Goal: Transaction & Acquisition: Purchase product/service

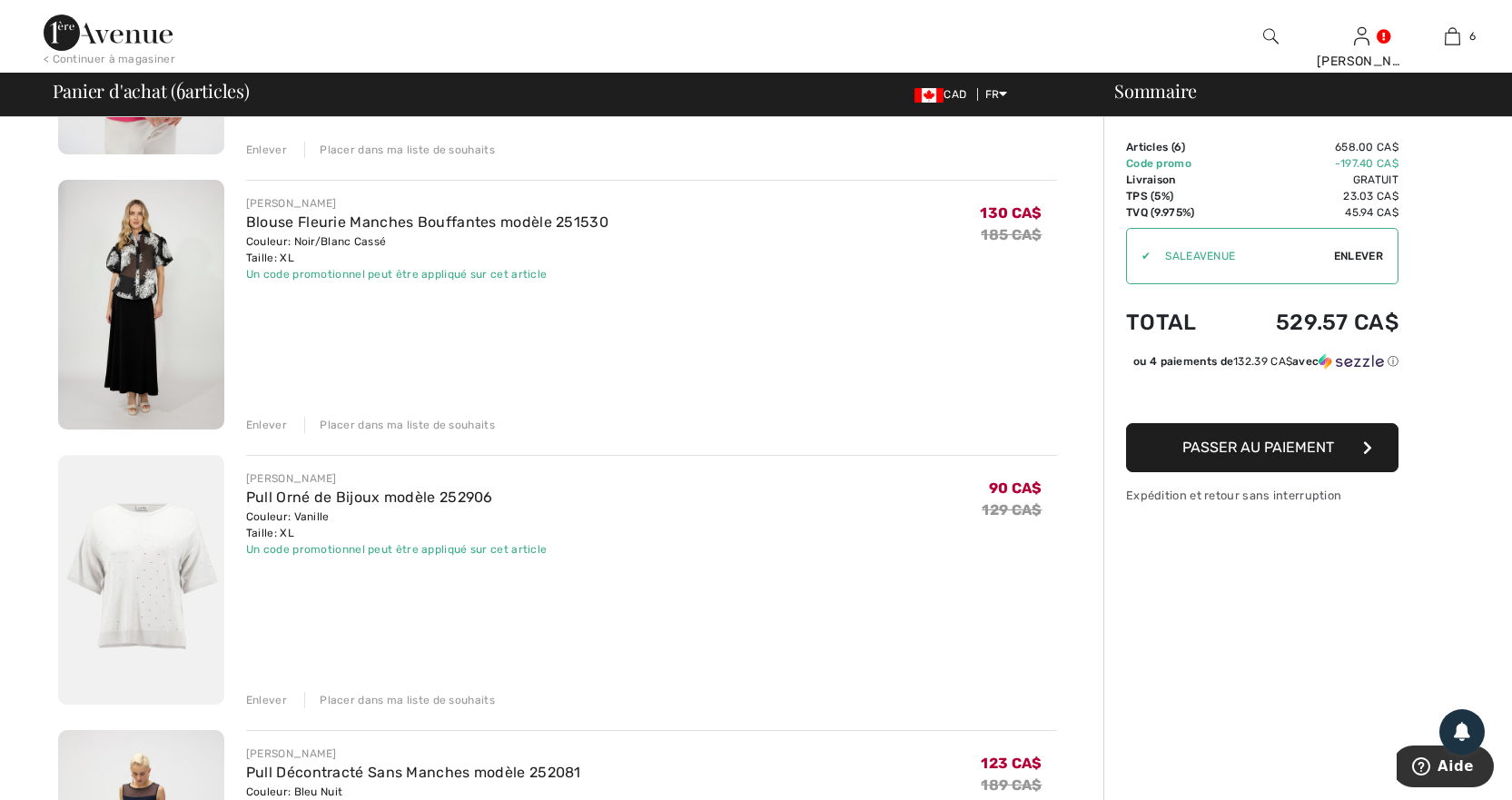
scroll to position [363, 0]
click at [260, 697] on div "Enlever" at bounding box center [266, 698] width 41 height 16
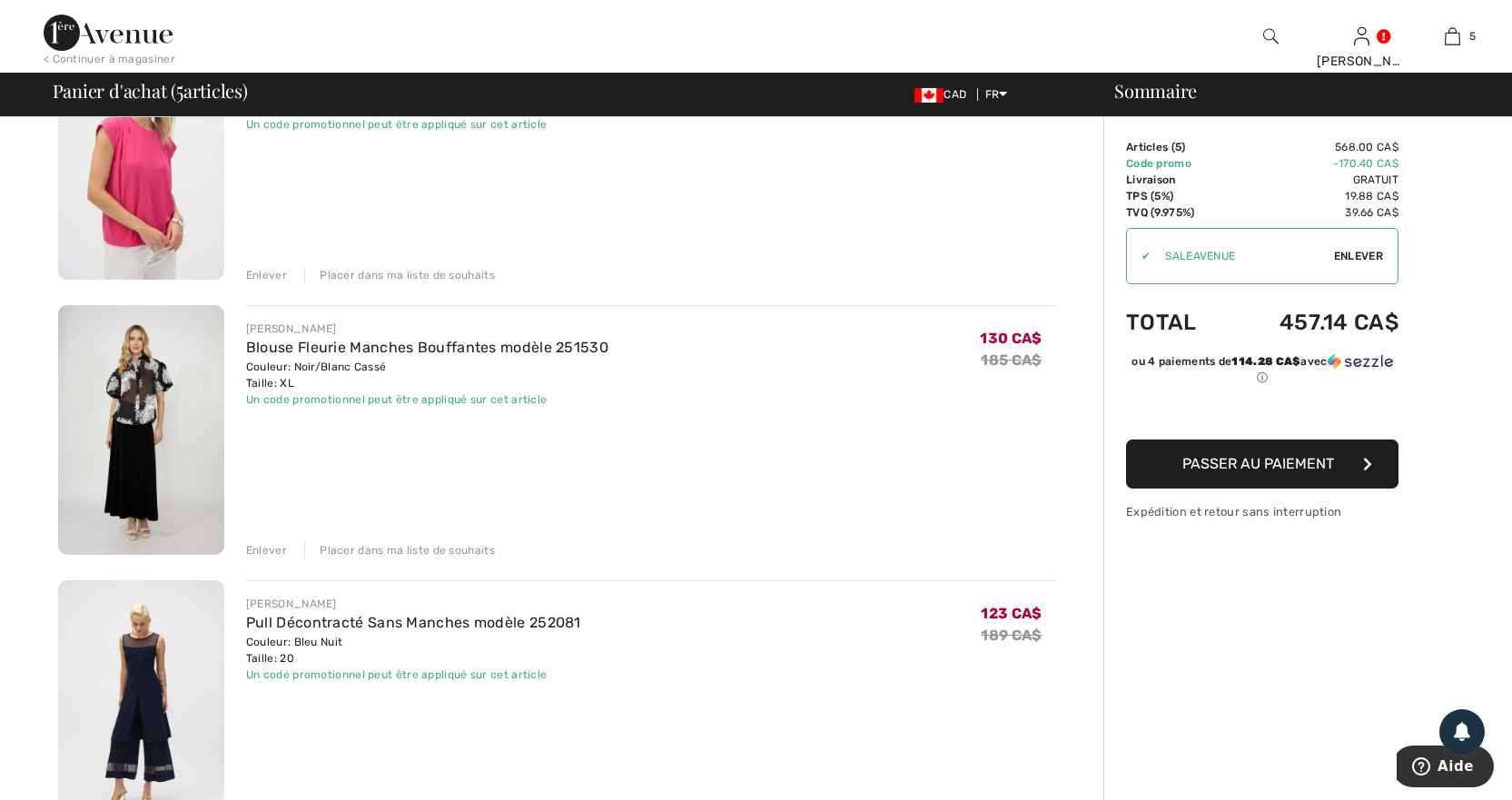
scroll to position [0, 0]
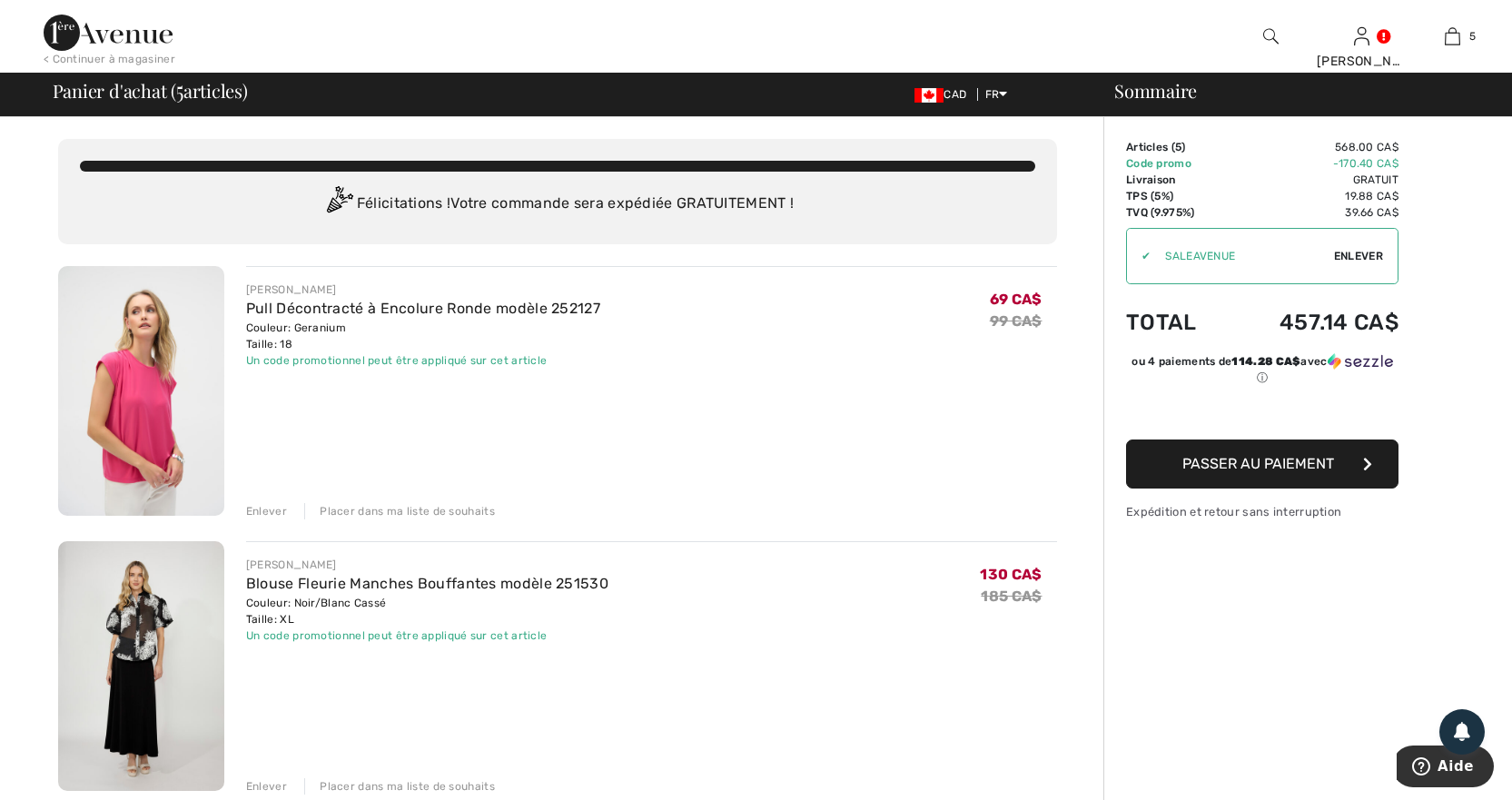
click at [262, 506] on div "Enlever" at bounding box center [266, 511] width 41 height 16
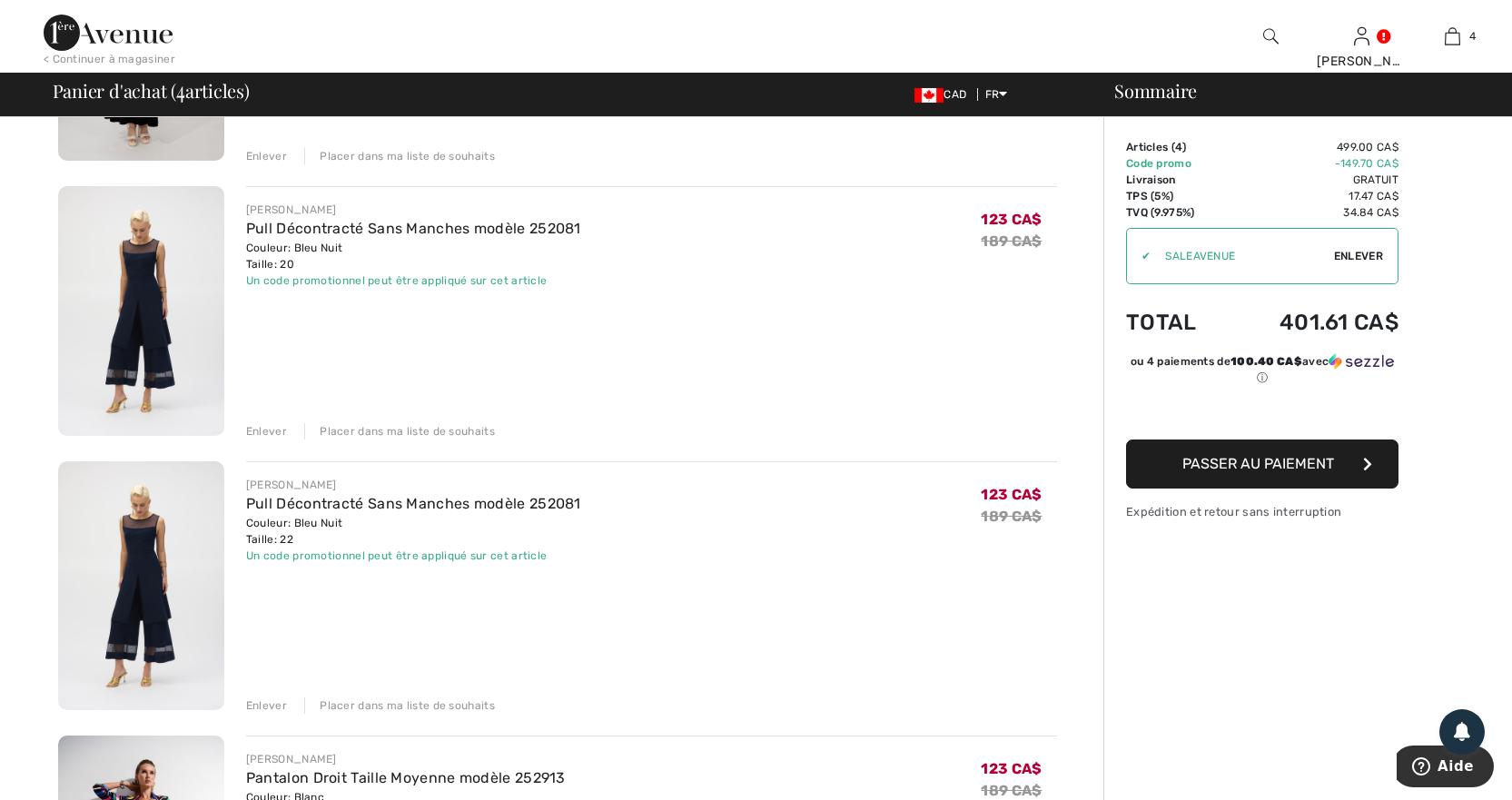
scroll to position [363, 0]
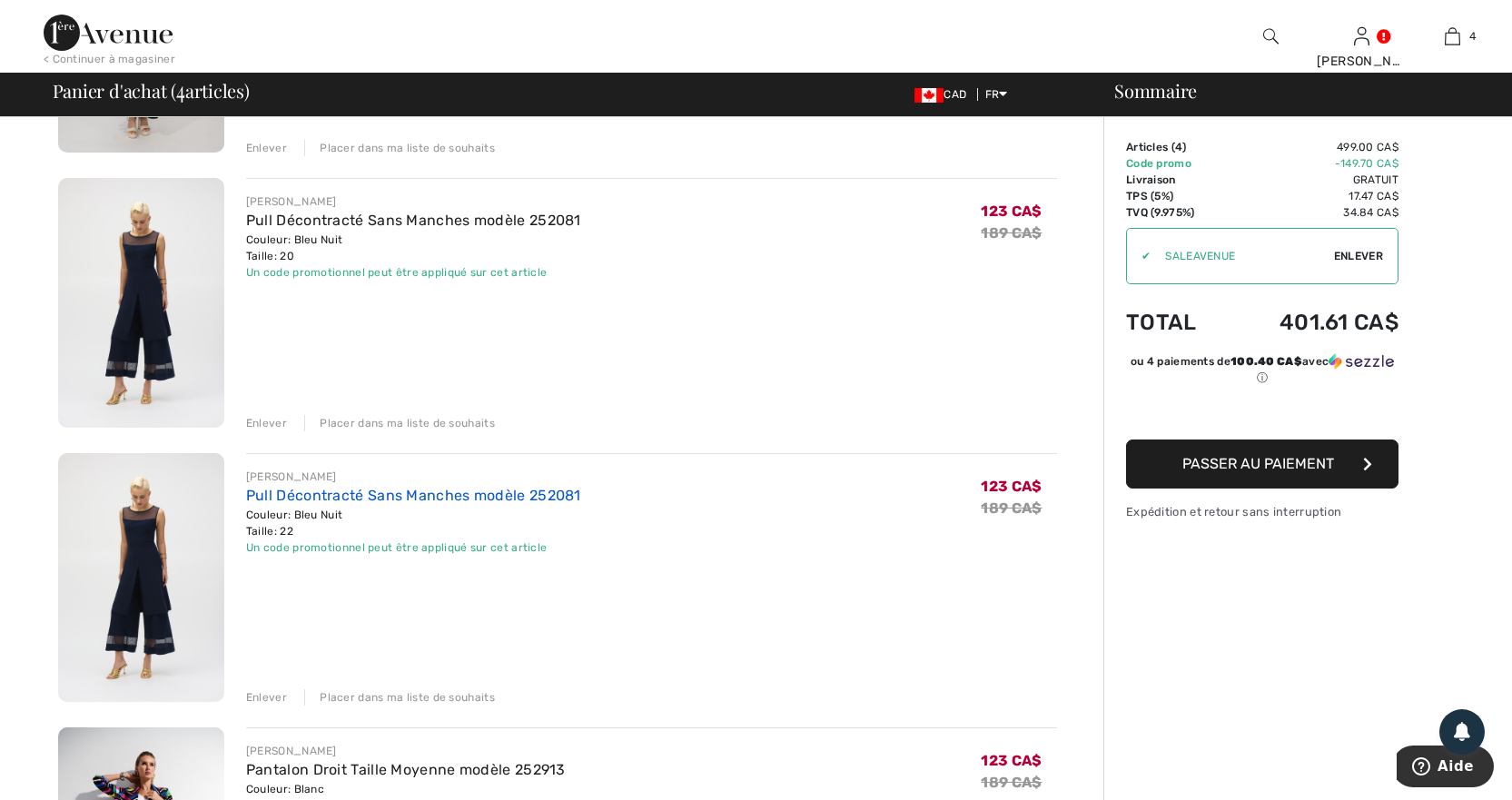
click at [391, 496] on link "Pull Décontracté Sans Manches modèle 252081" at bounding box center [413, 495] width 335 height 17
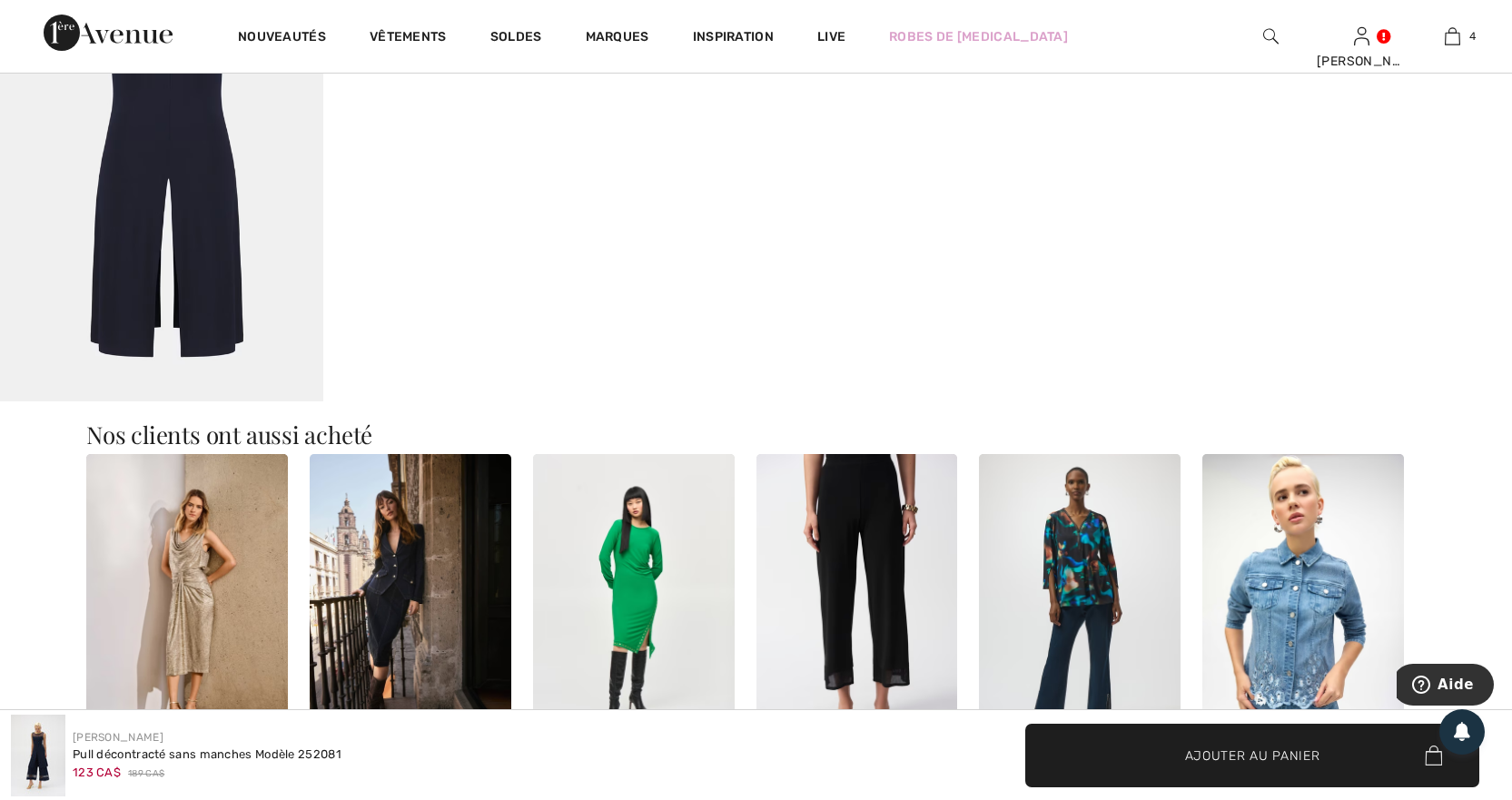
scroll to position [1544, 0]
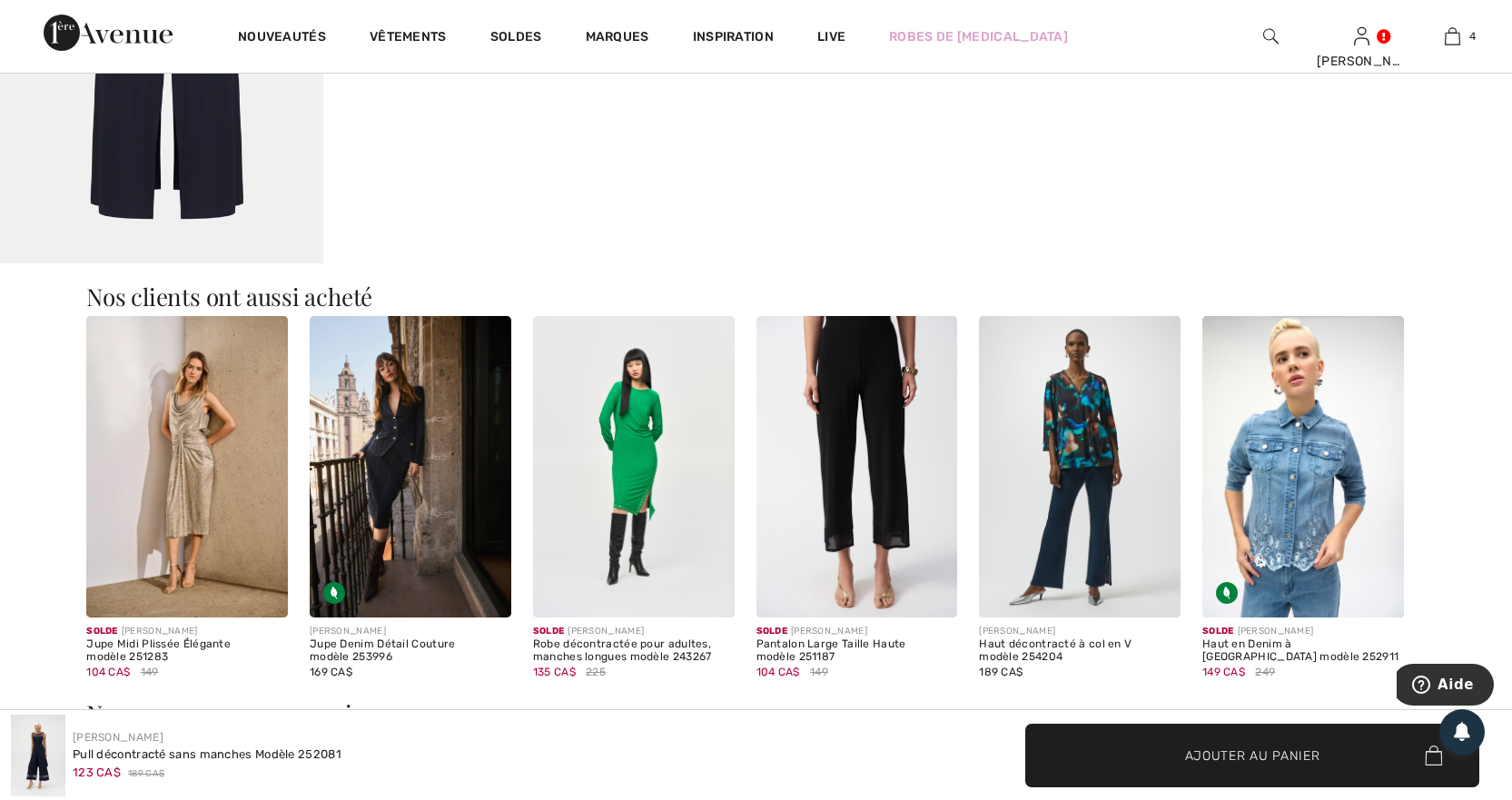
click at [890, 534] on img at bounding box center [856, 466] width 201 height 302
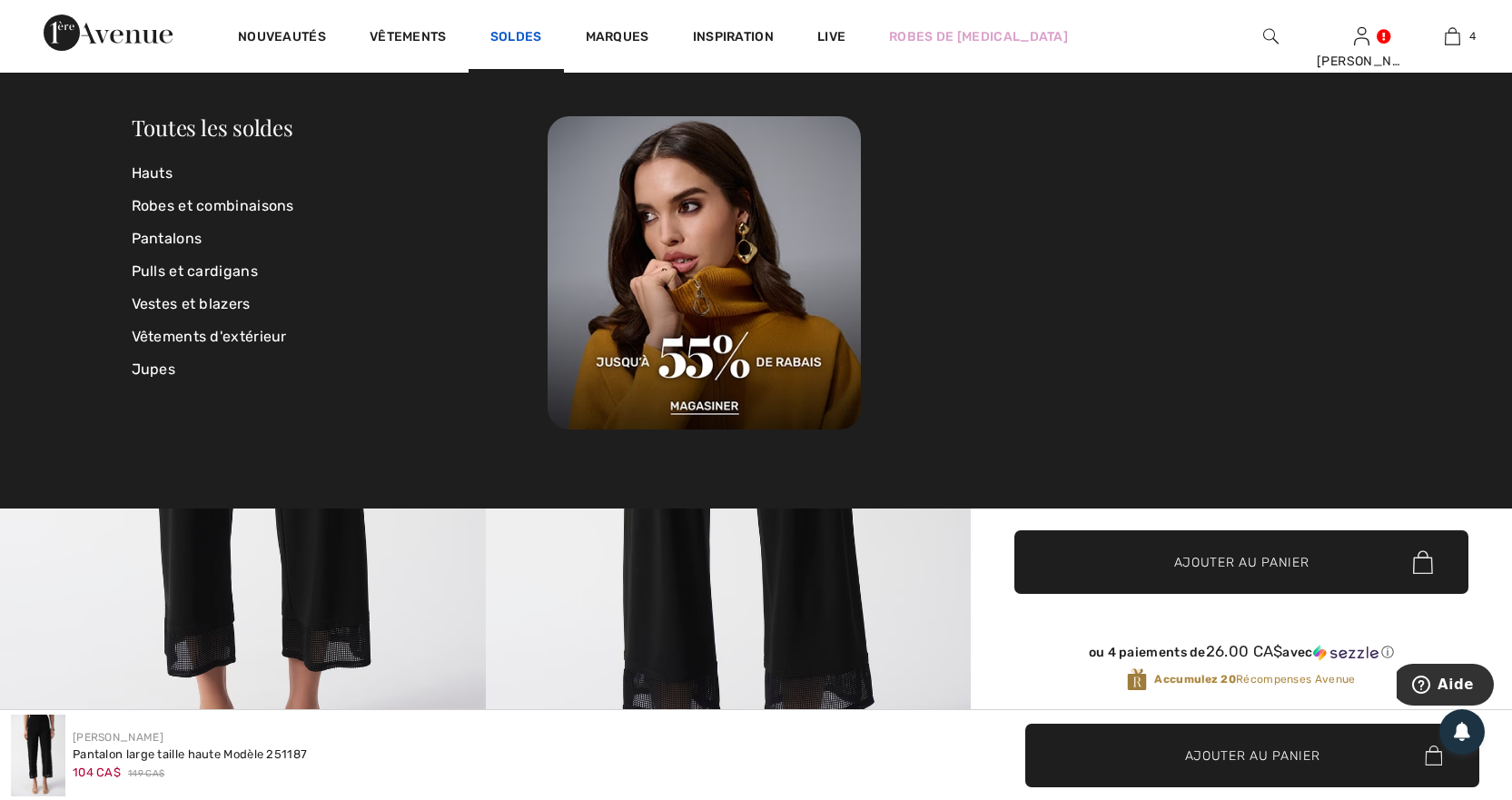
click at [508, 35] on link "Soldes" at bounding box center [516, 38] width 51 height 19
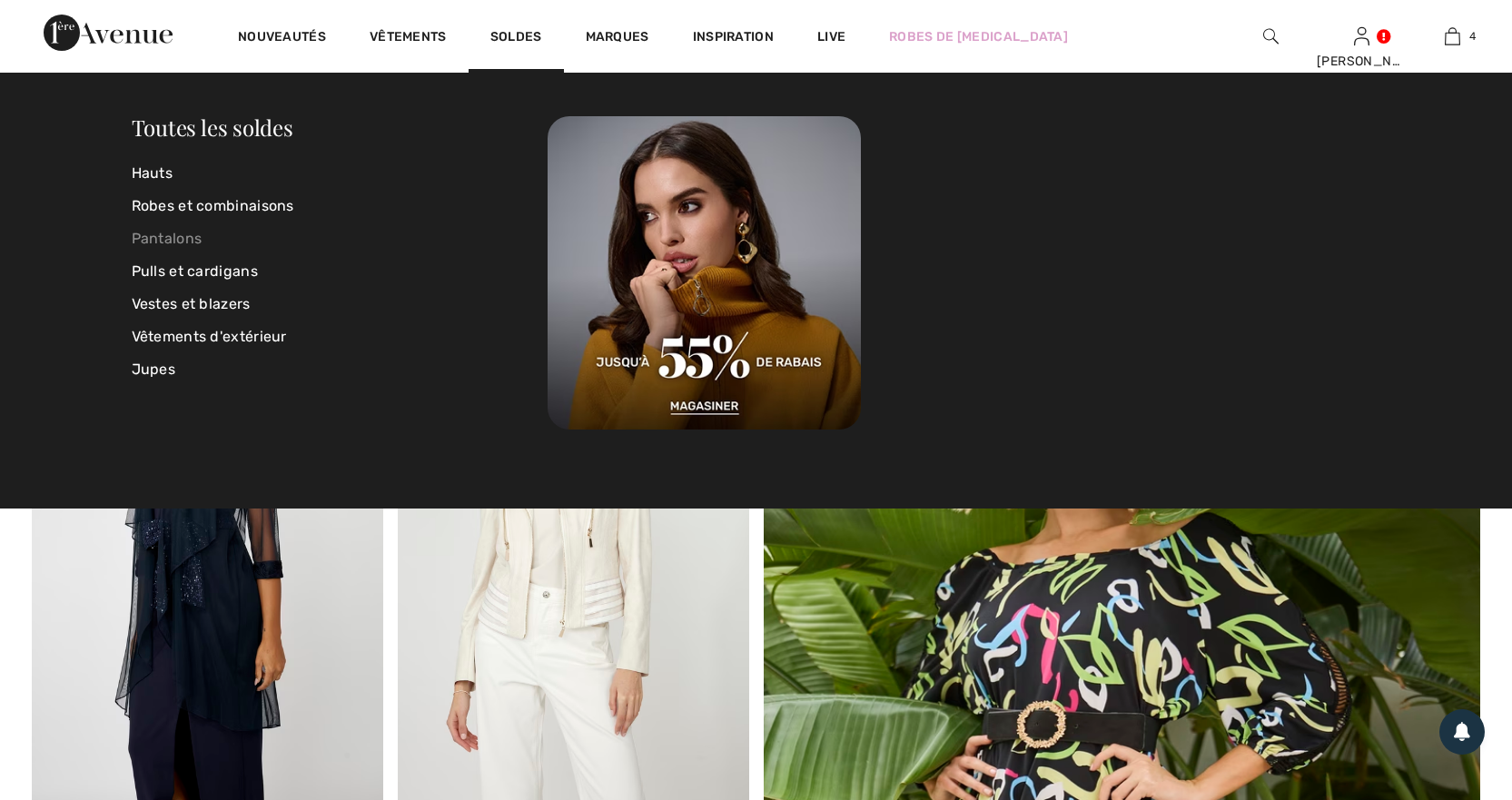
click at [171, 238] on link "Pantalons" at bounding box center [339, 238] width 417 height 32
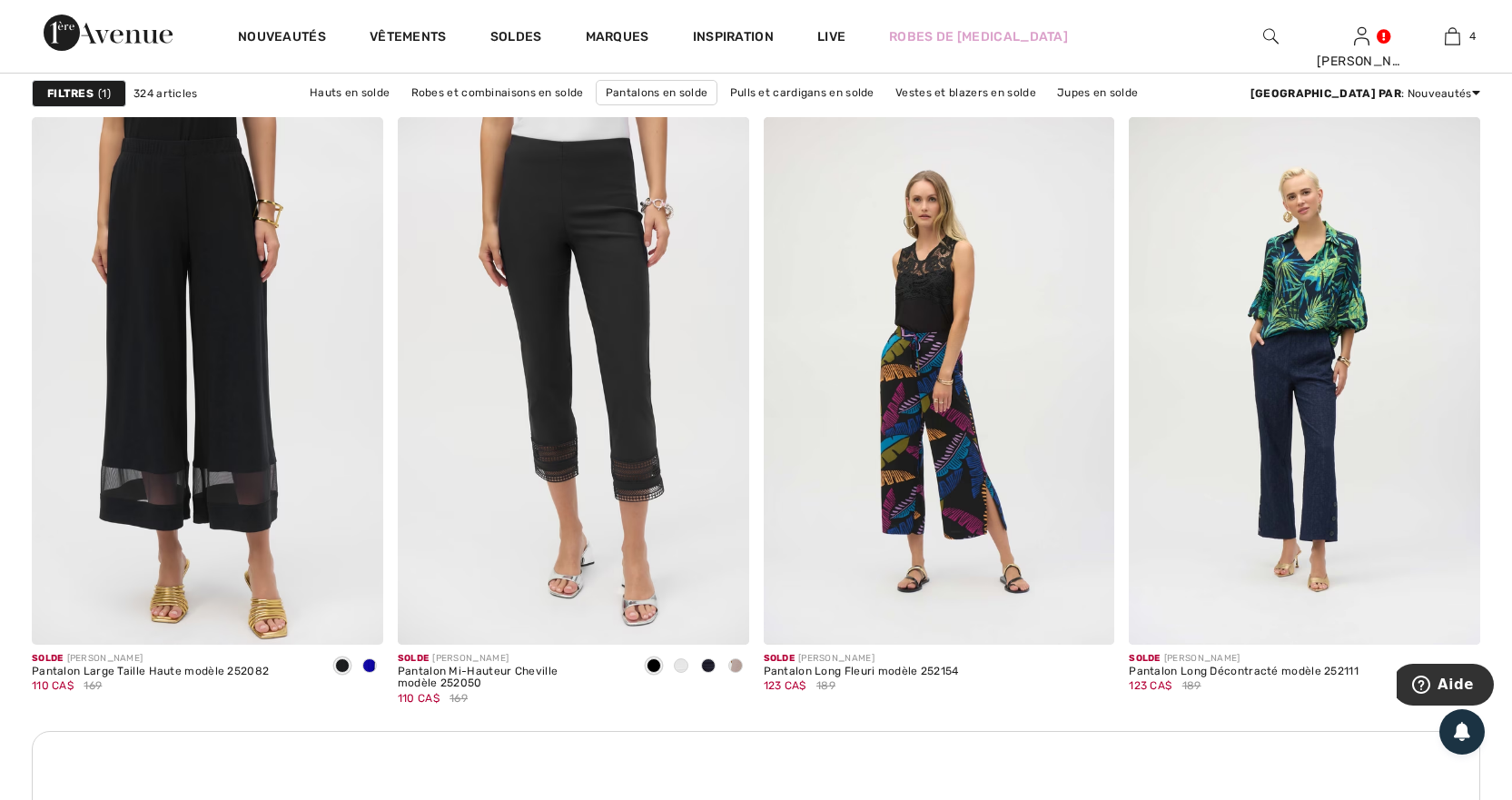
scroll to position [1998, 0]
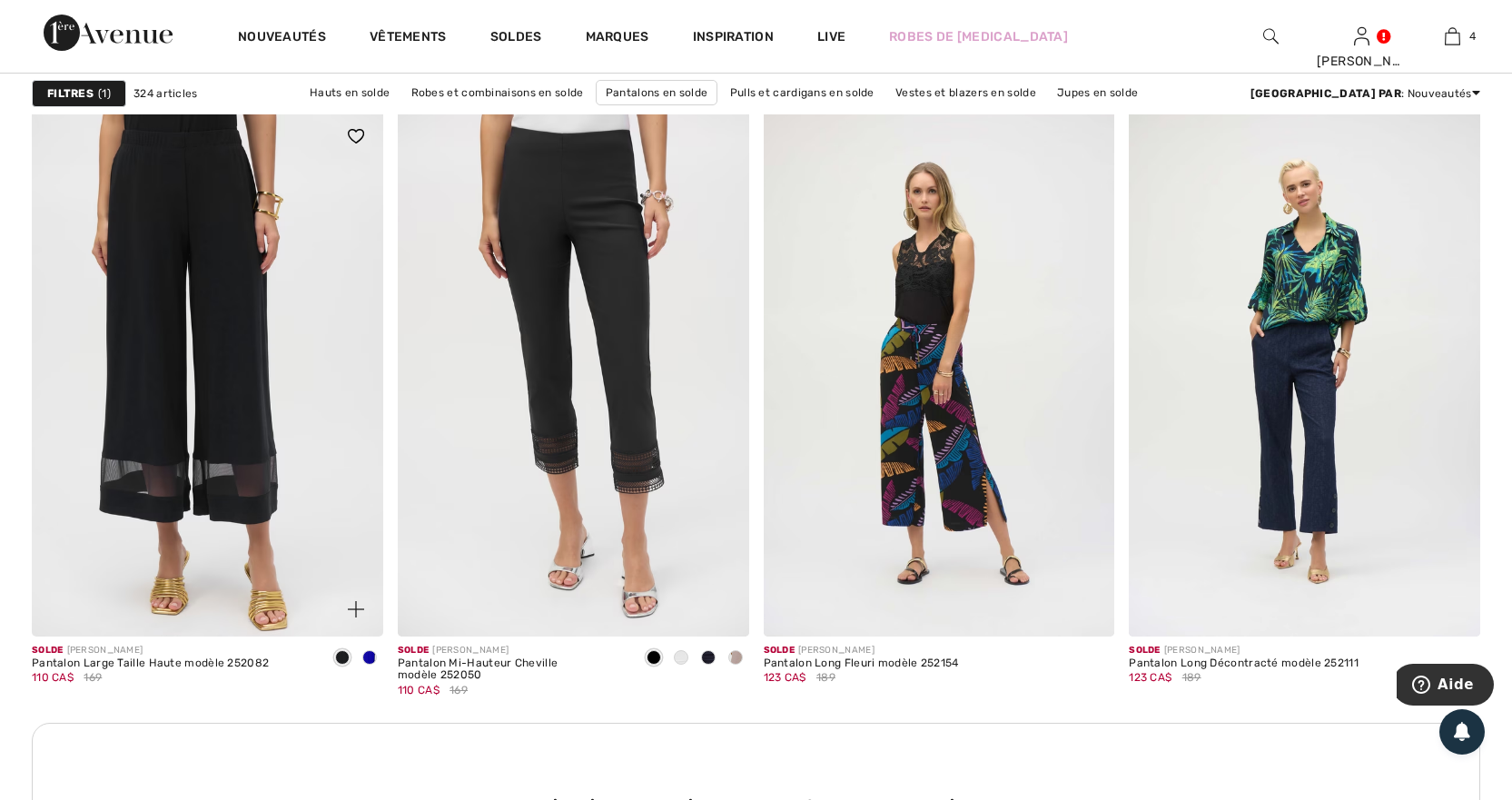
click at [206, 485] on img at bounding box center [207, 372] width 352 height 526
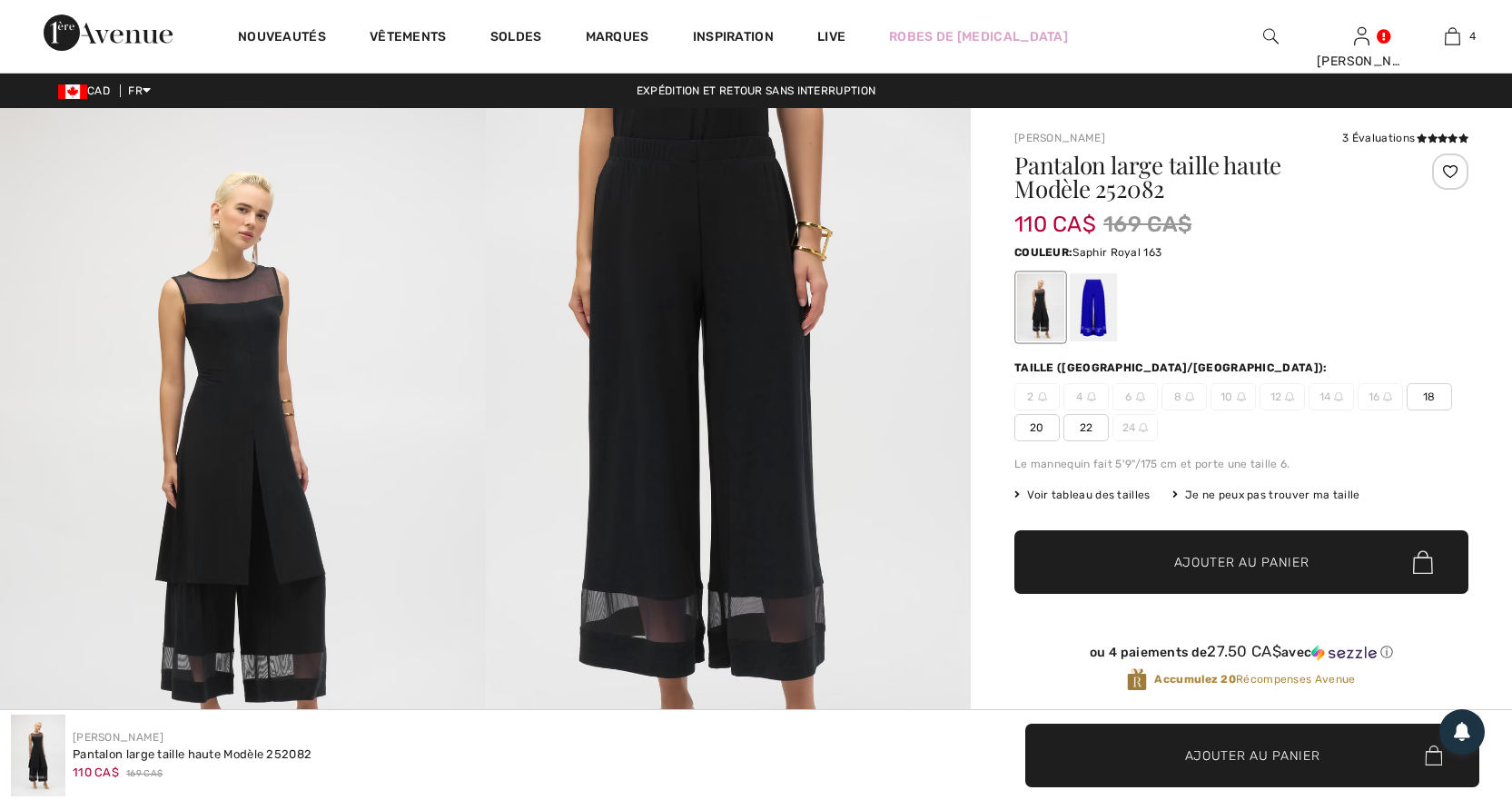
click at [1101, 320] on div at bounding box center [1093, 307] width 48 height 68
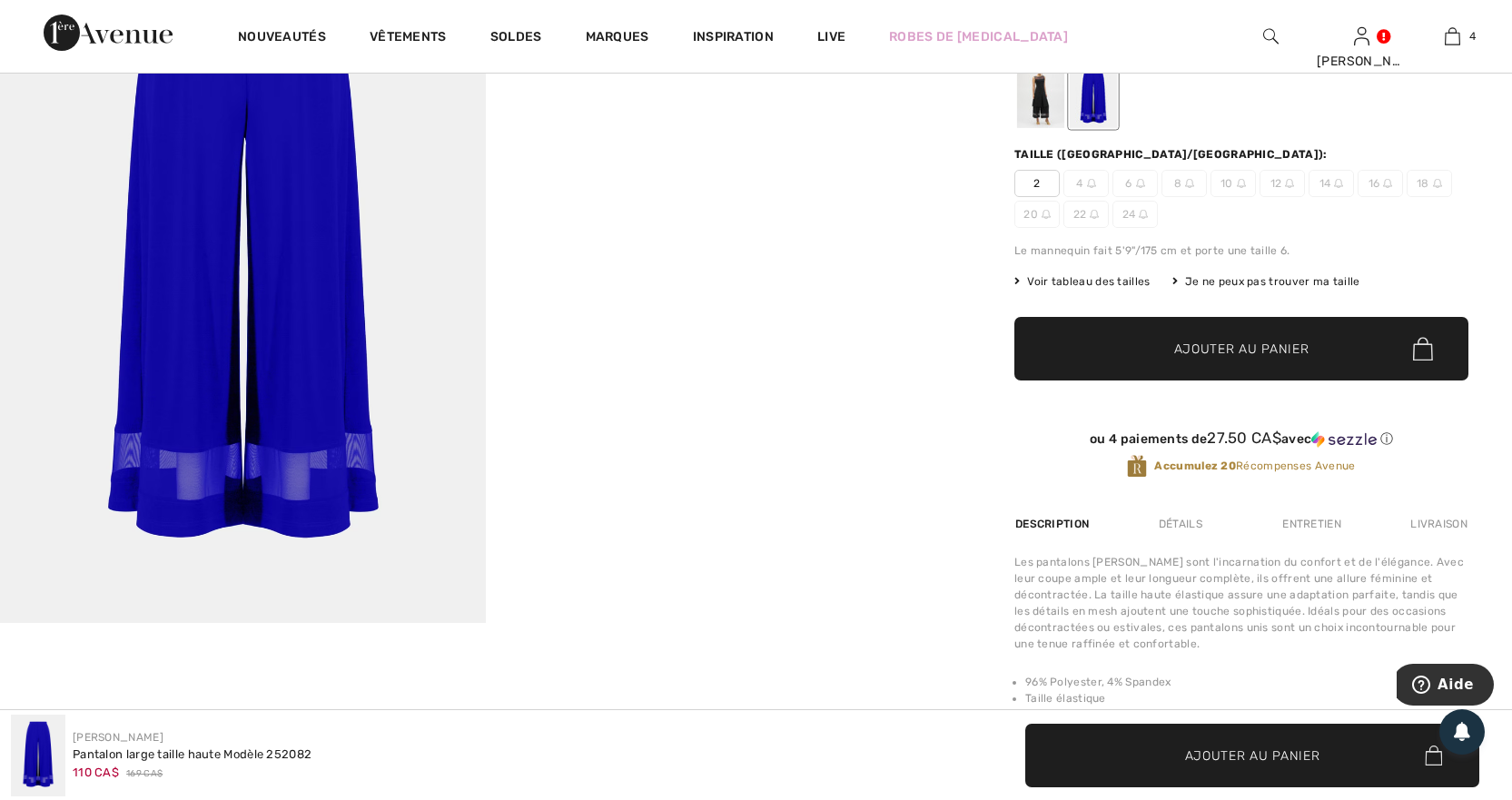
scroll to position [181, 0]
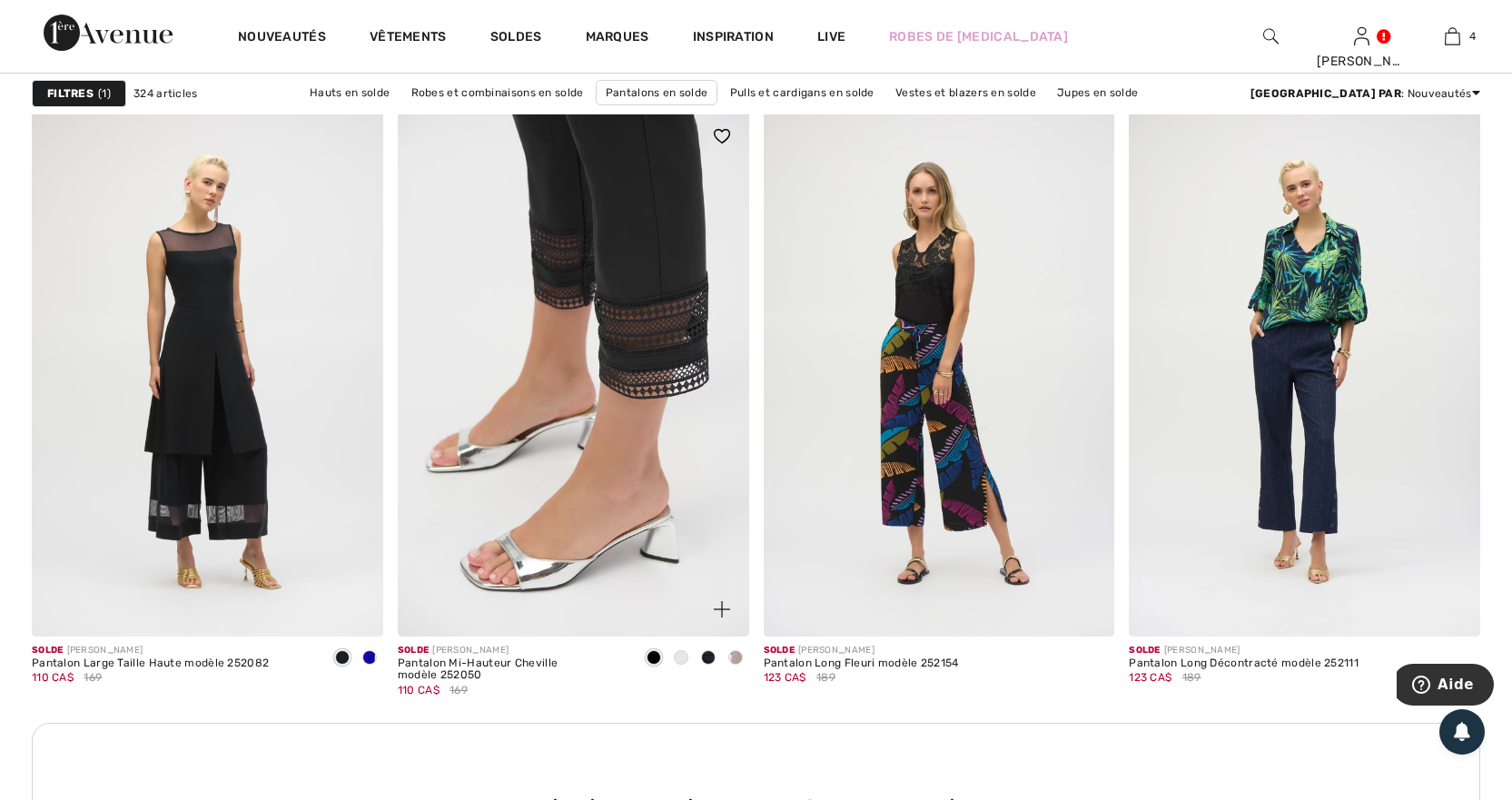
click at [628, 366] on img at bounding box center [573, 372] width 352 height 526
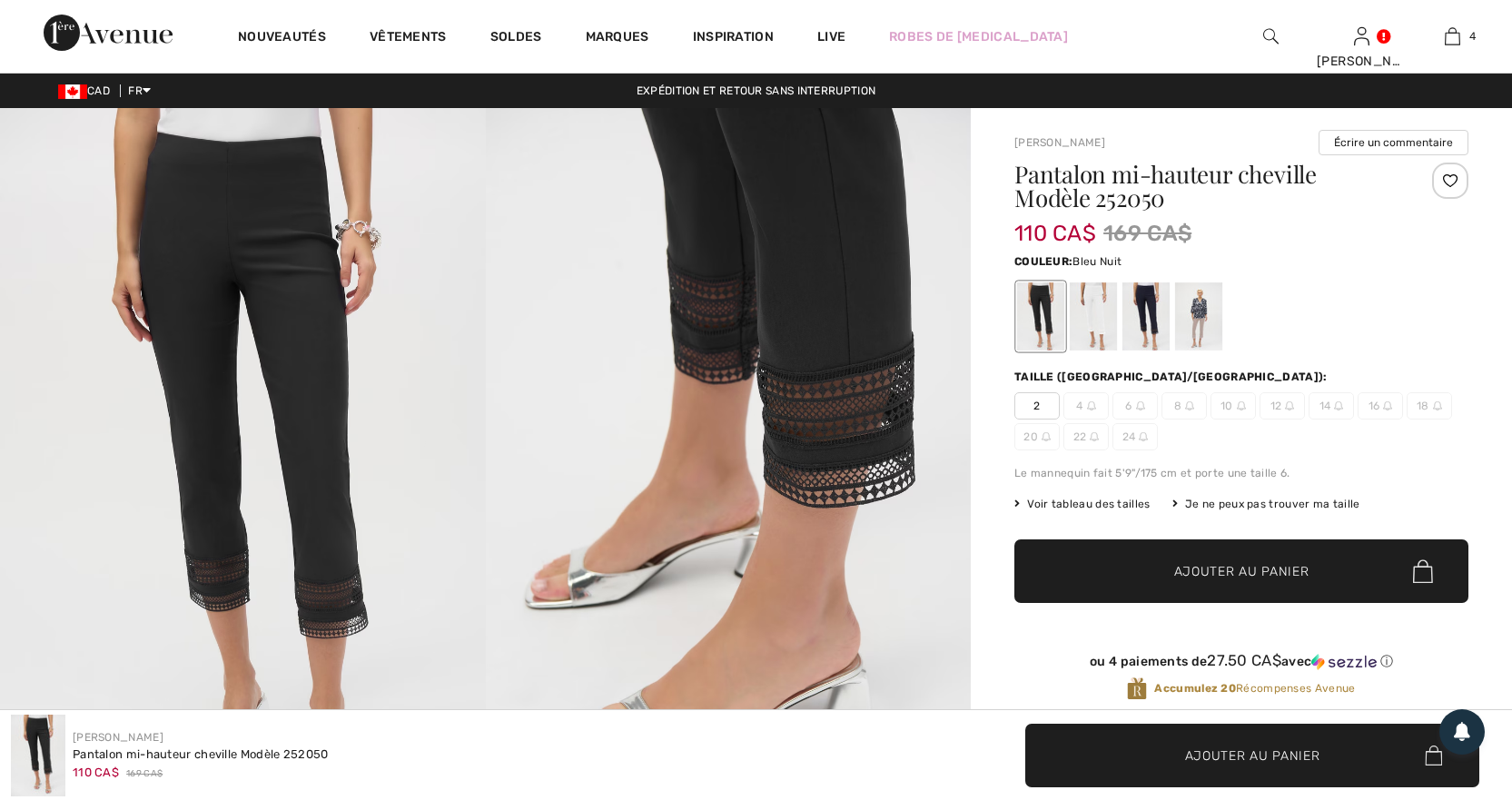
click at [1142, 311] on div at bounding box center [1146, 316] width 48 height 68
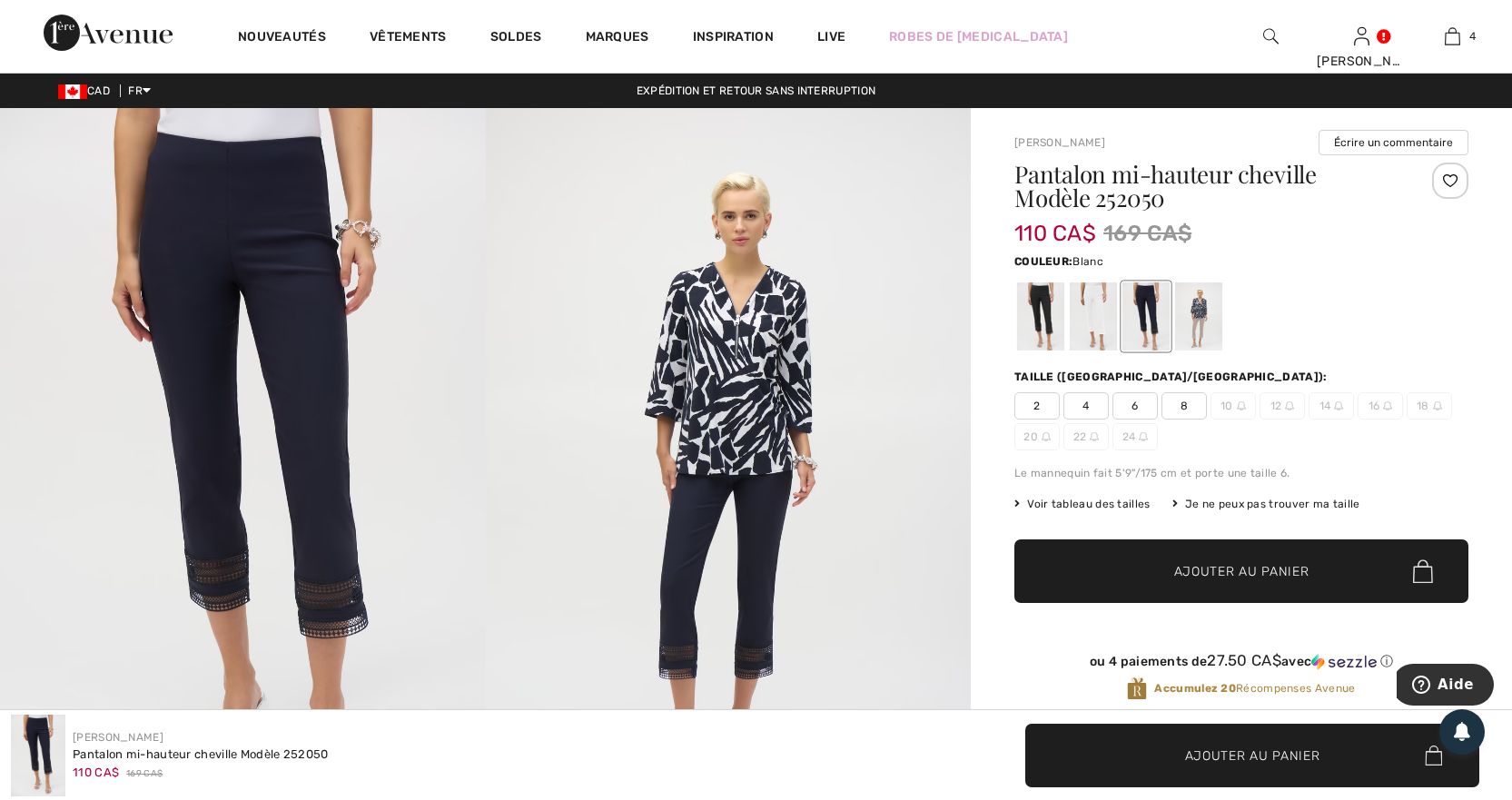
click at [1089, 328] on div at bounding box center [1093, 316] width 48 height 68
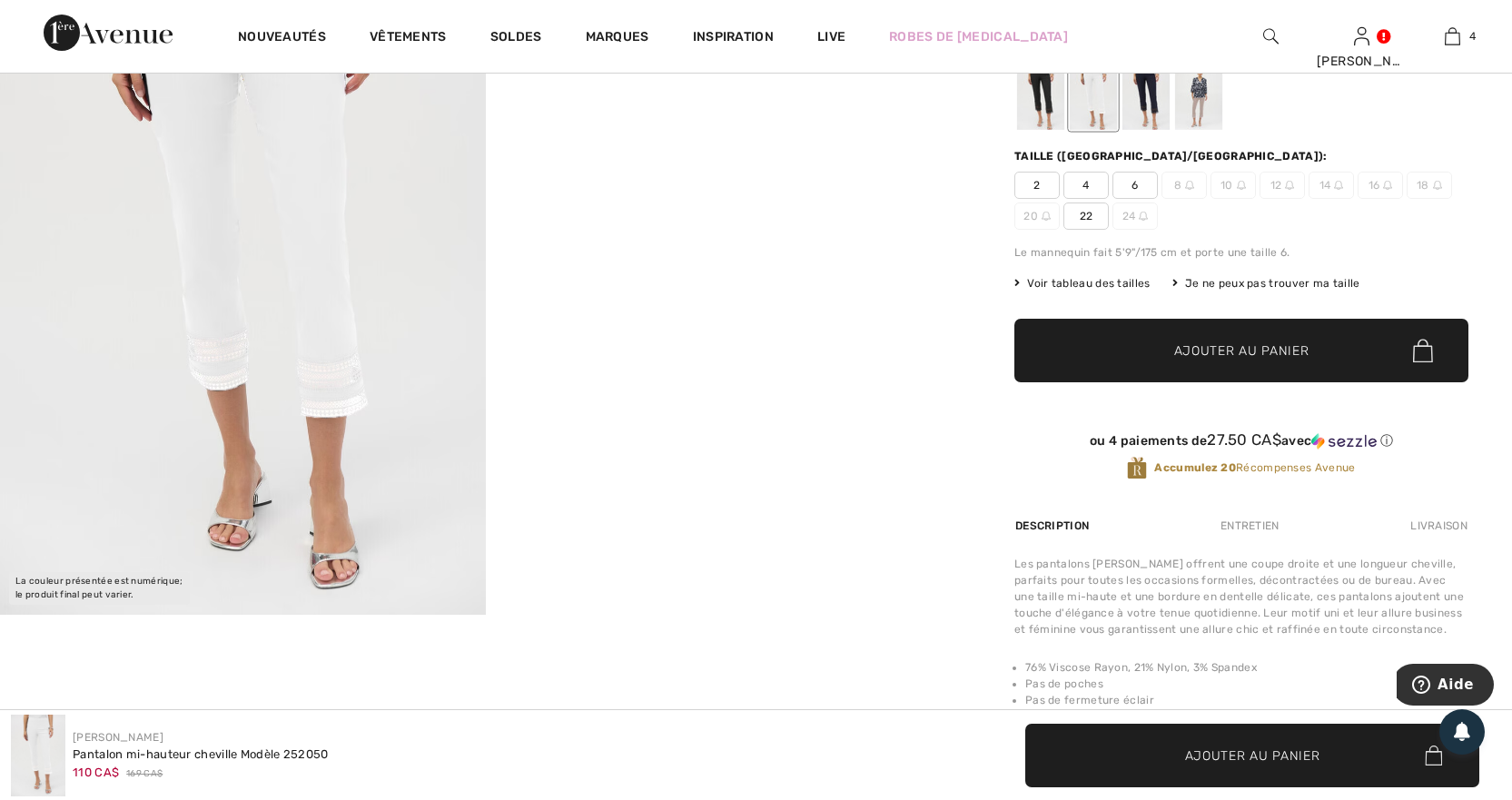
scroll to position [273, 0]
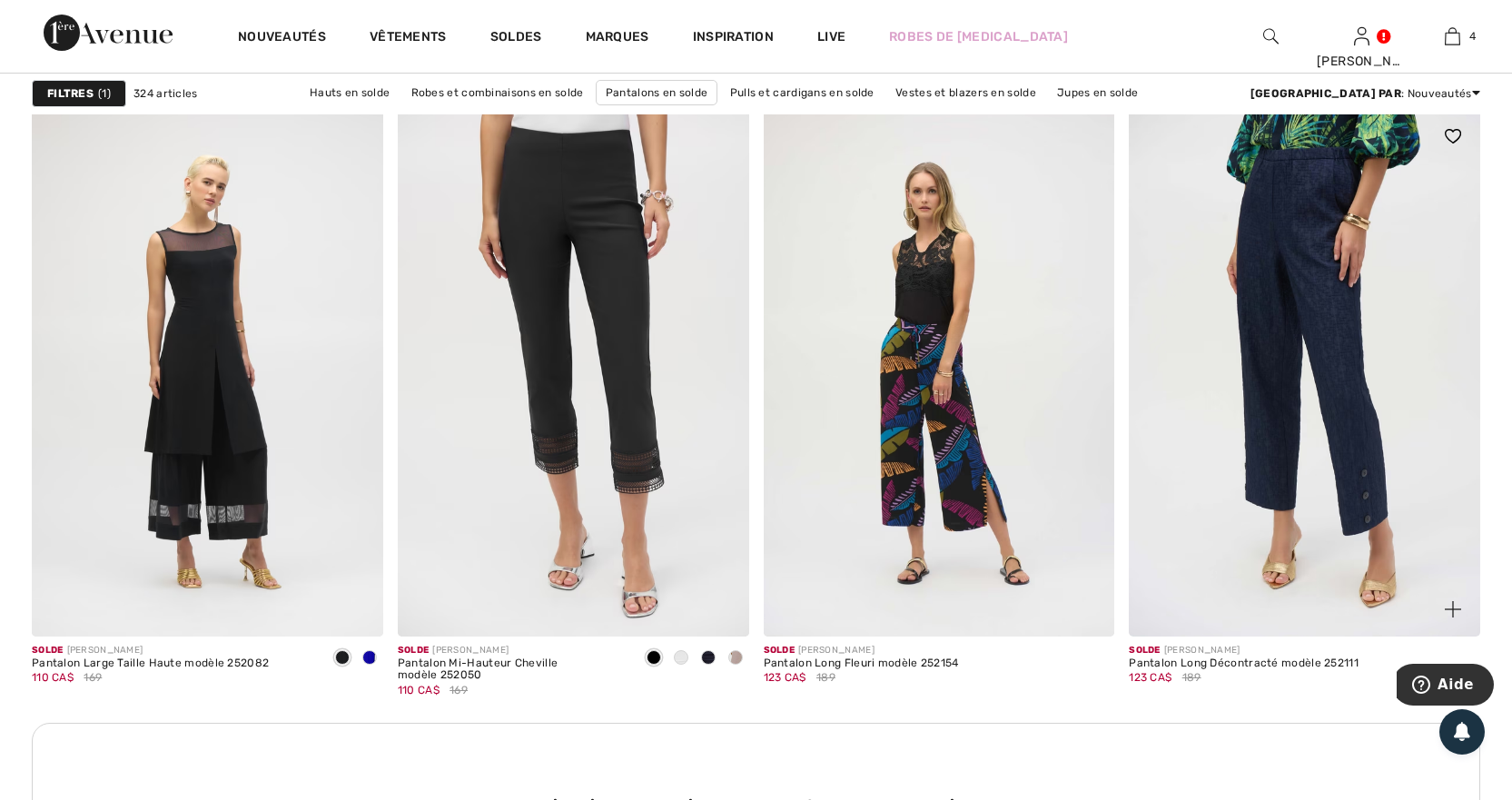
click at [1355, 524] on img at bounding box center [1304, 372] width 352 height 526
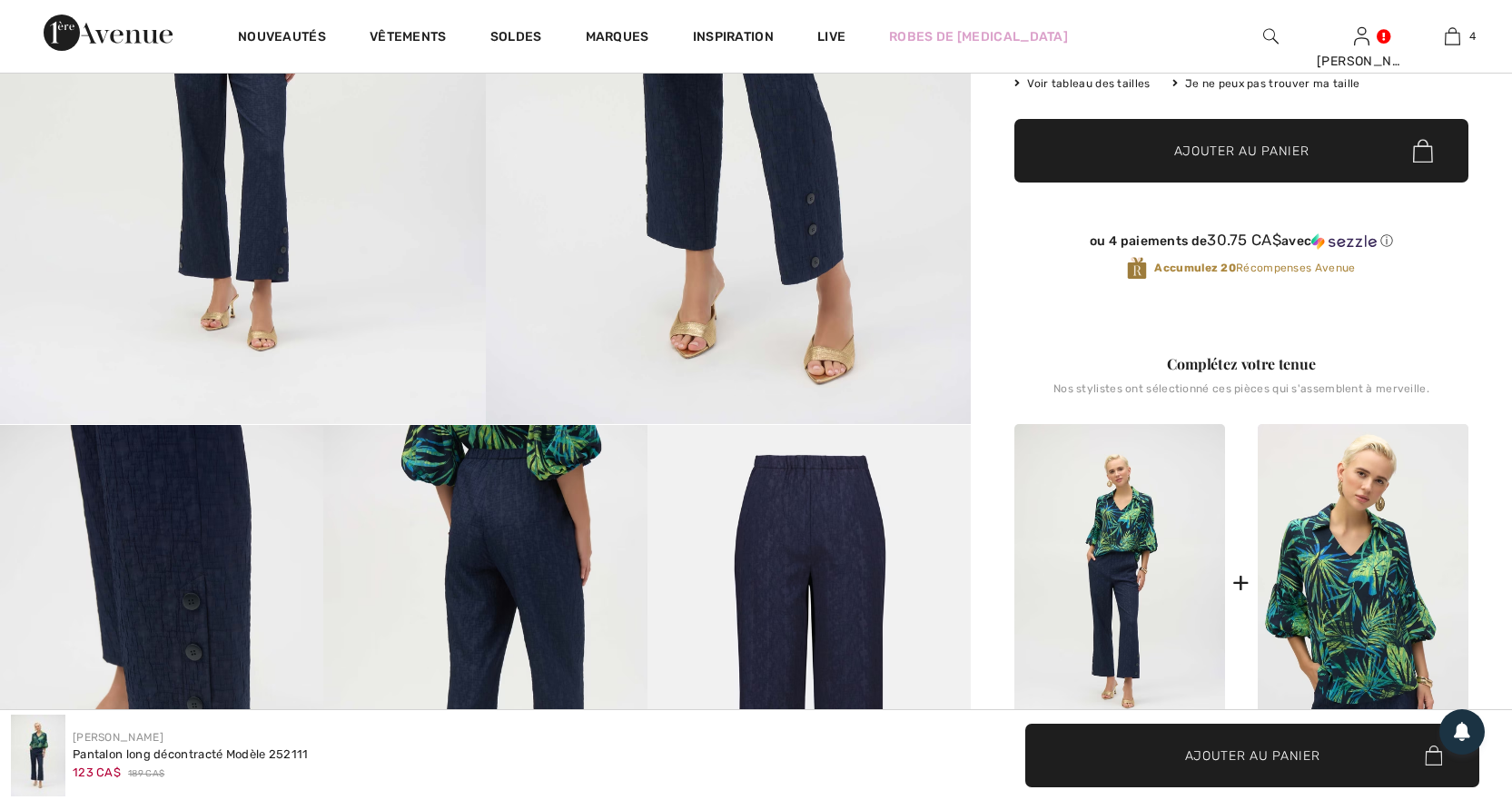
scroll to position [544, 0]
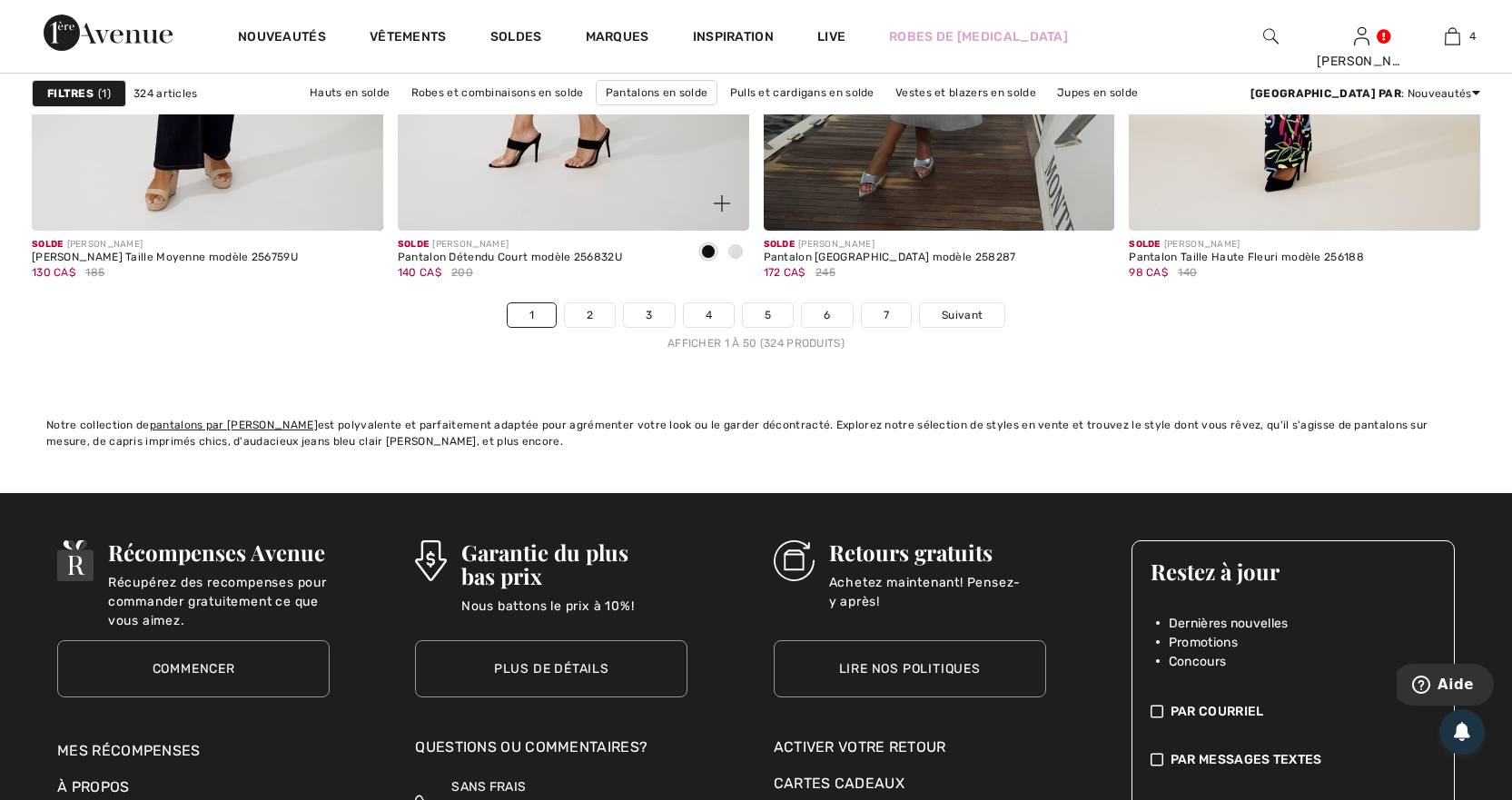
scroll to position [9354, 0]
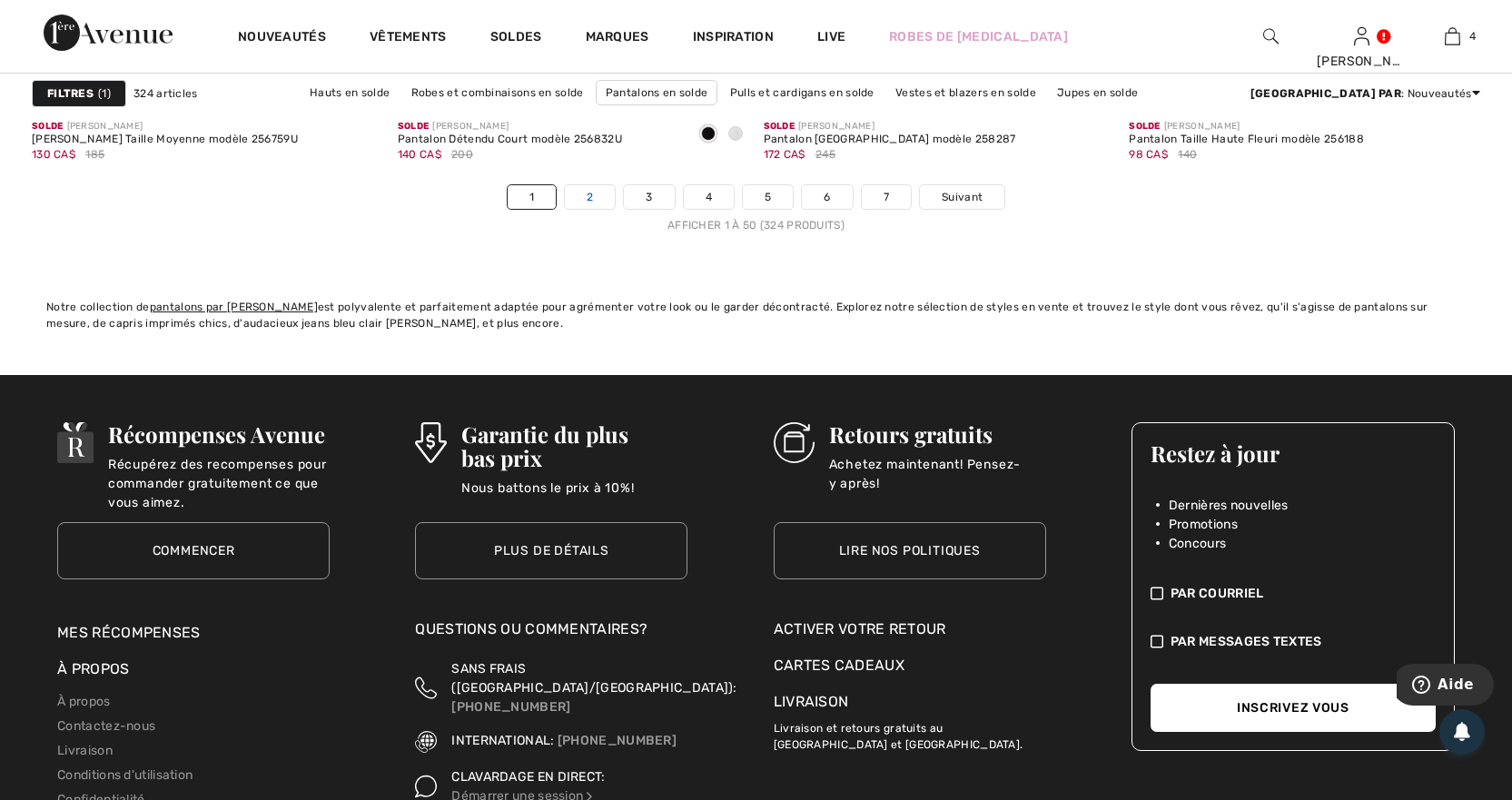
click at [579, 198] on link "2" at bounding box center [589, 196] width 50 height 24
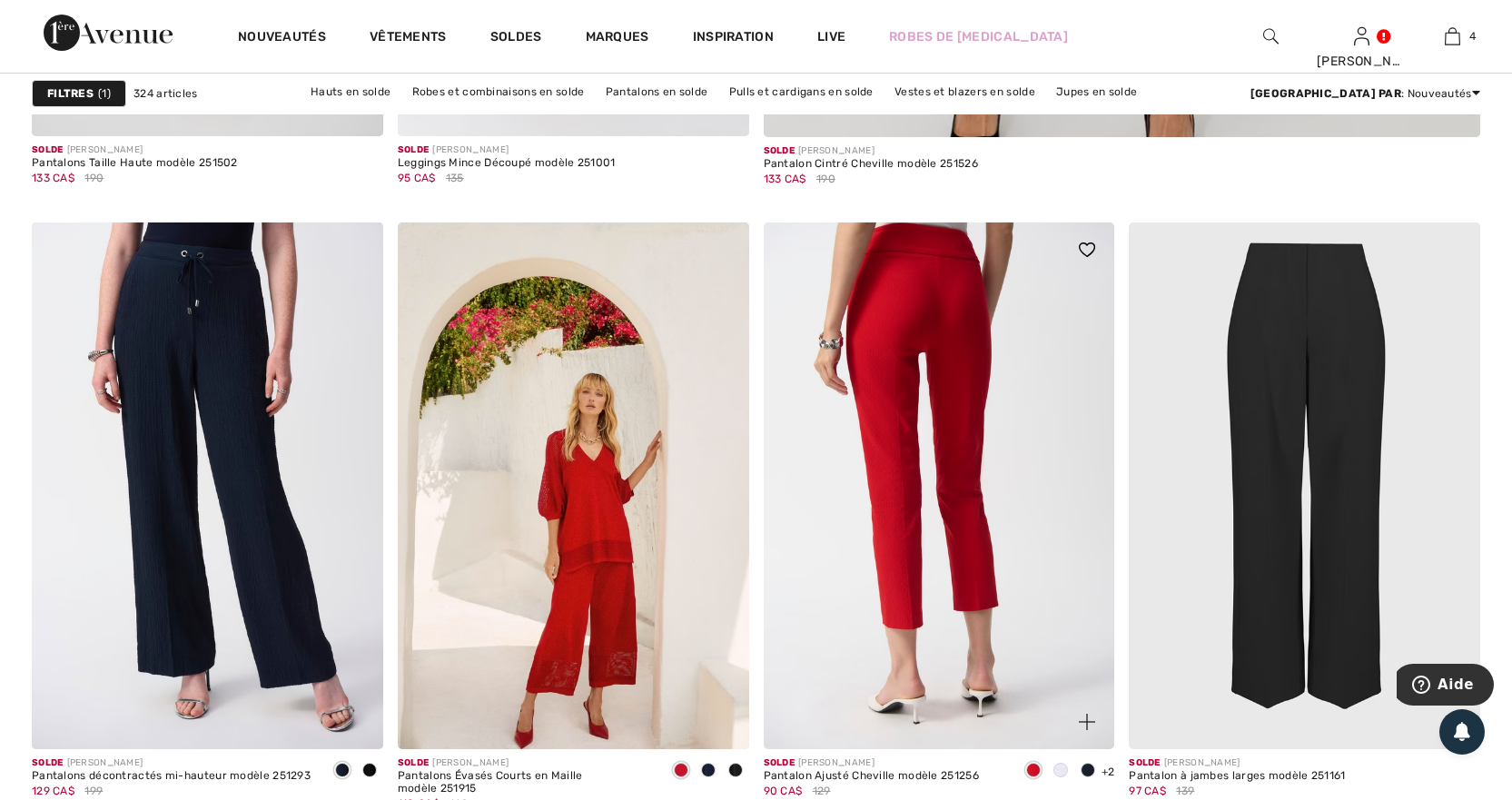
scroll to position [1453, 0]
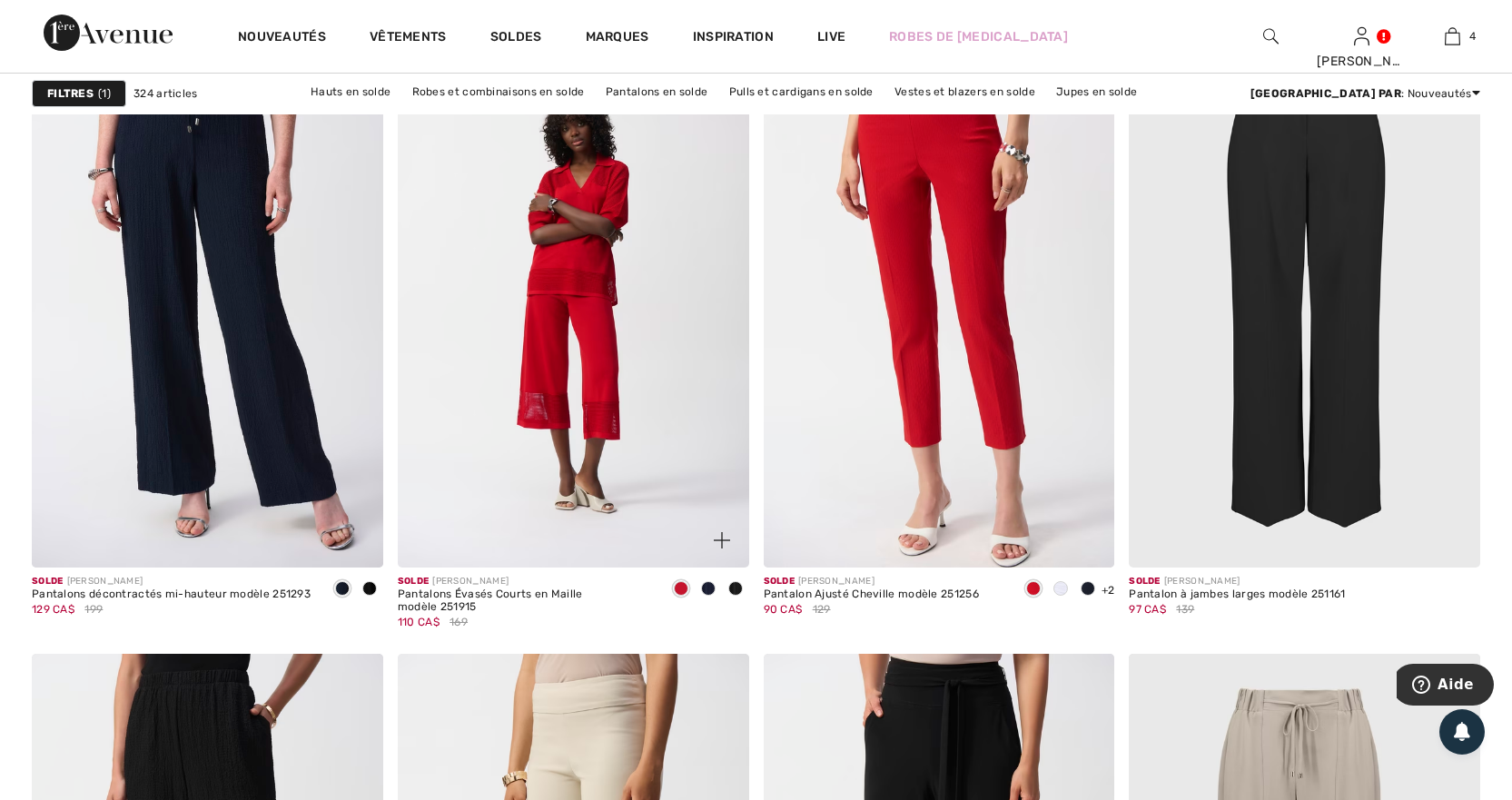
click at [586, 433] on img at bounding box center [573, 304] width 352 height 526
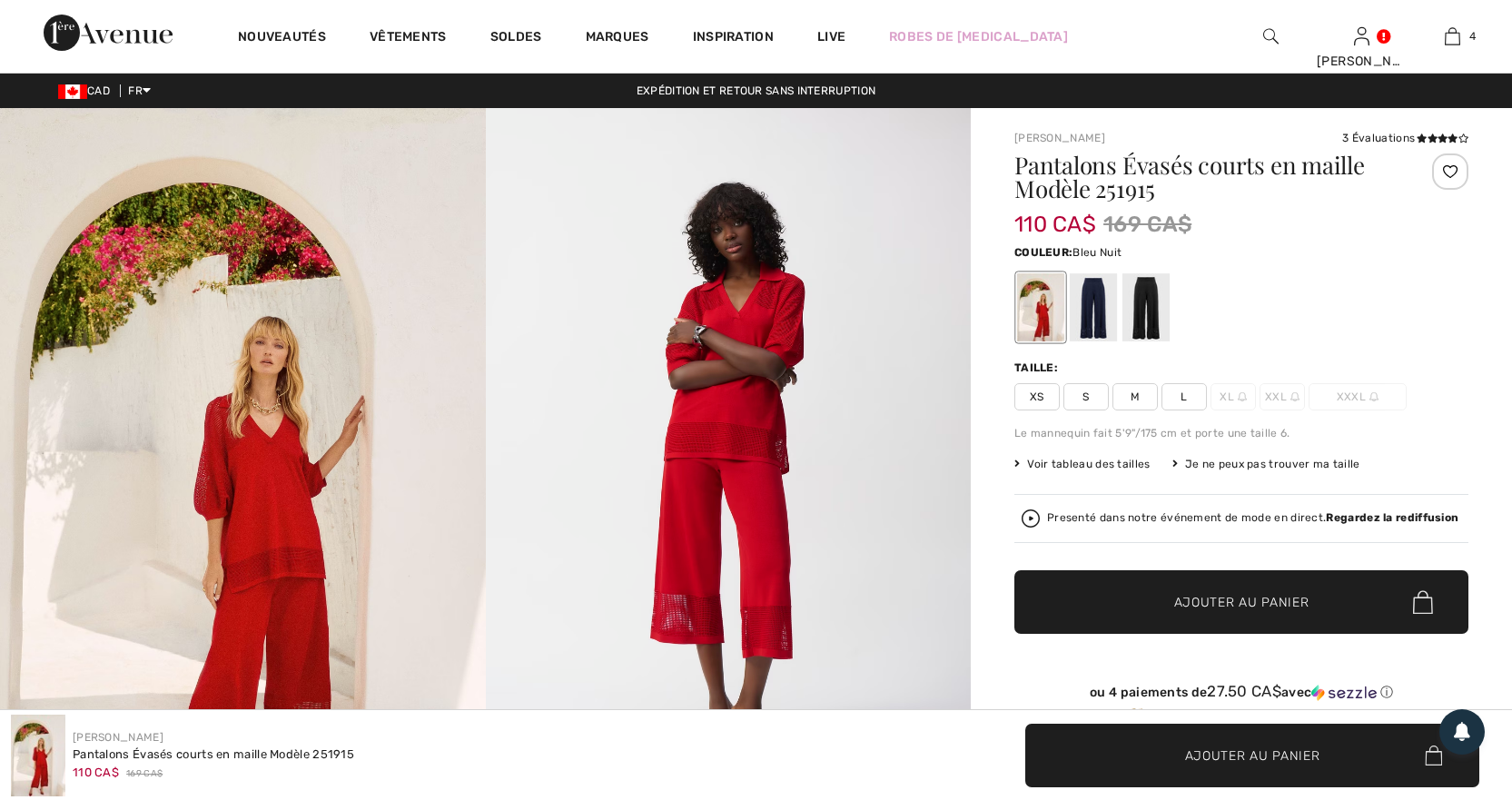
click at [1088, 318] on div at bounding box center [1093, 307] width 48 height 68
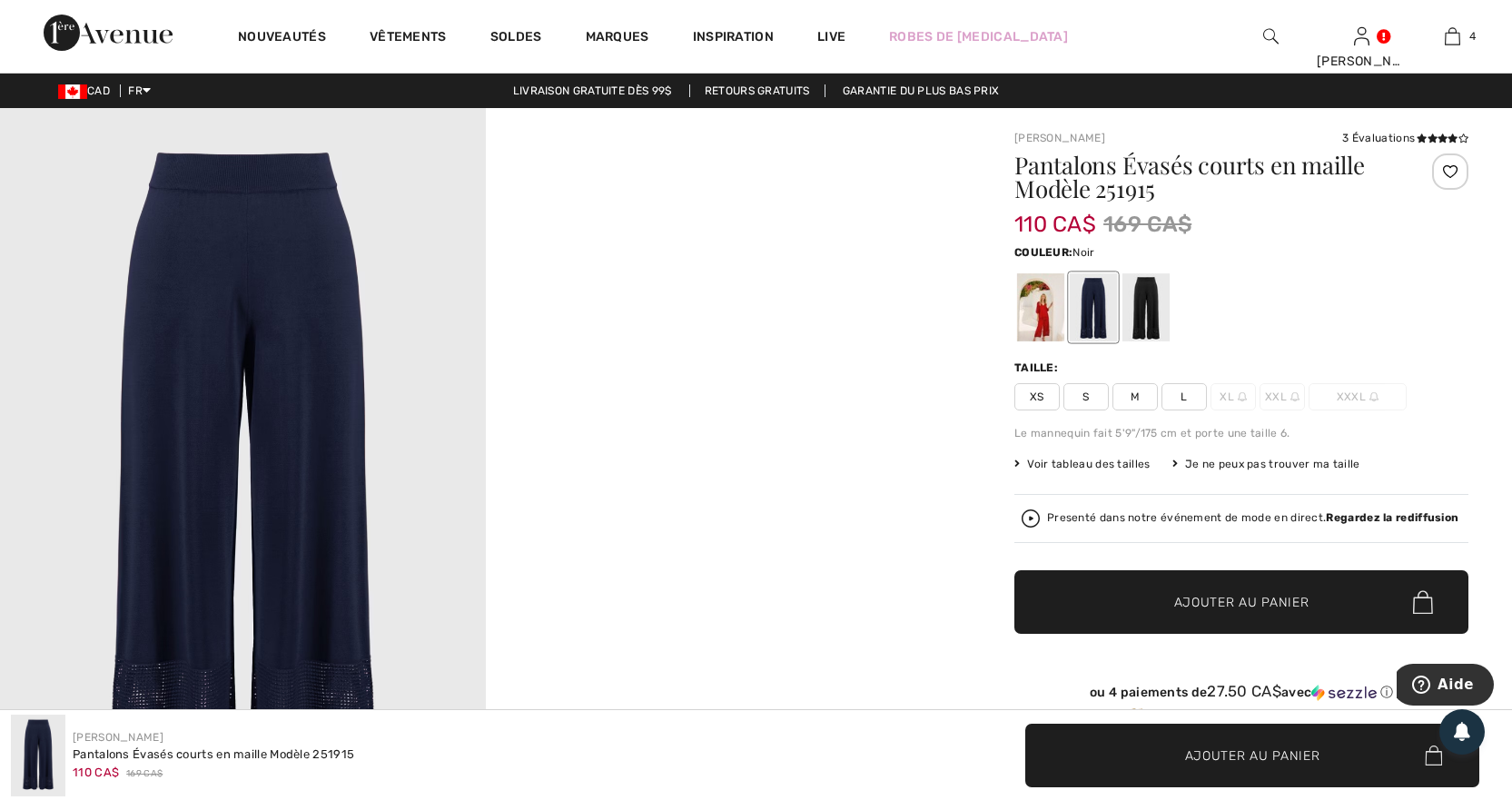
click at [1142, 341] on div at bounding box center [1146, 307] width 48 height 68
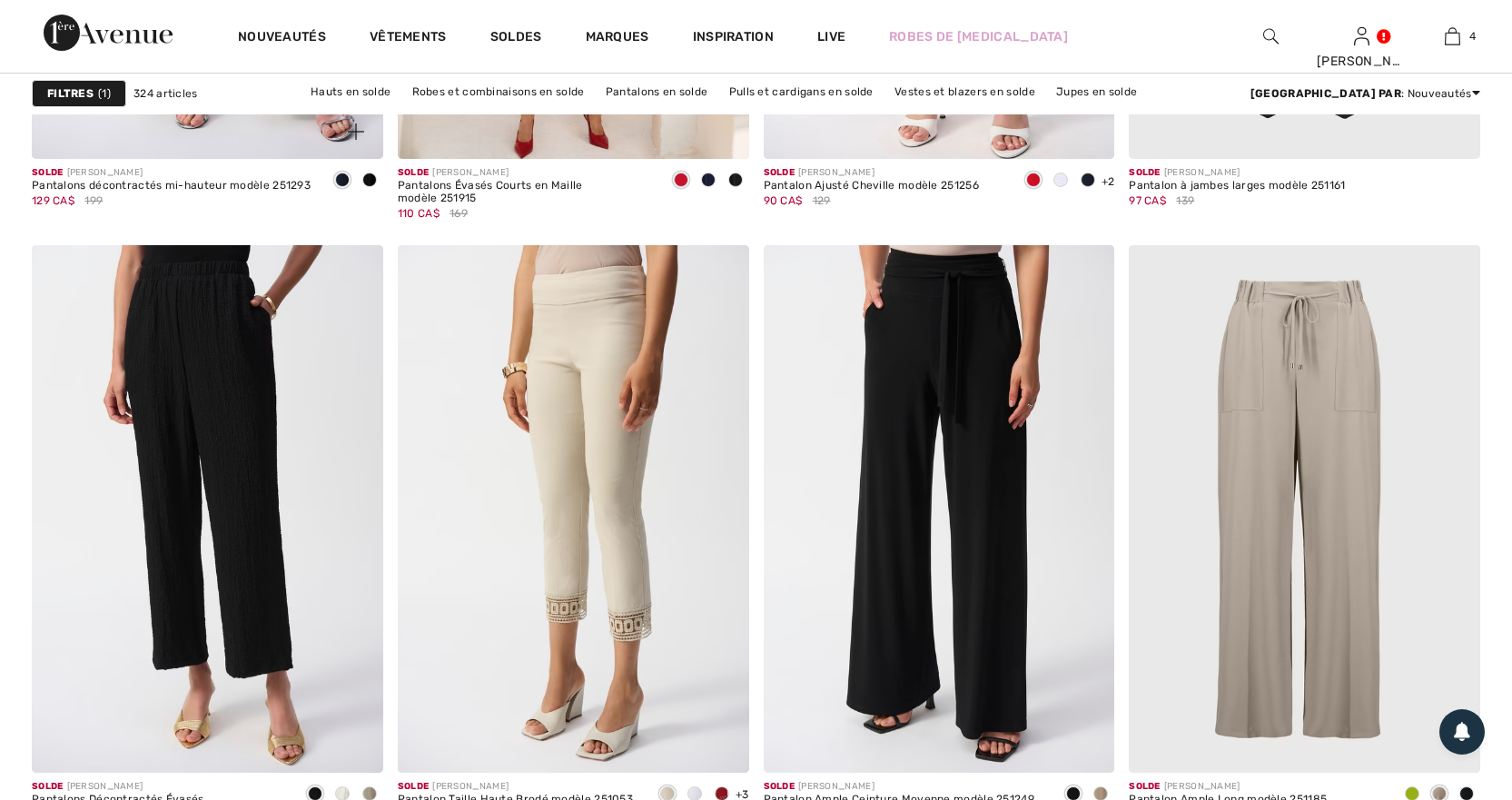
scroll to position [1998, 0]
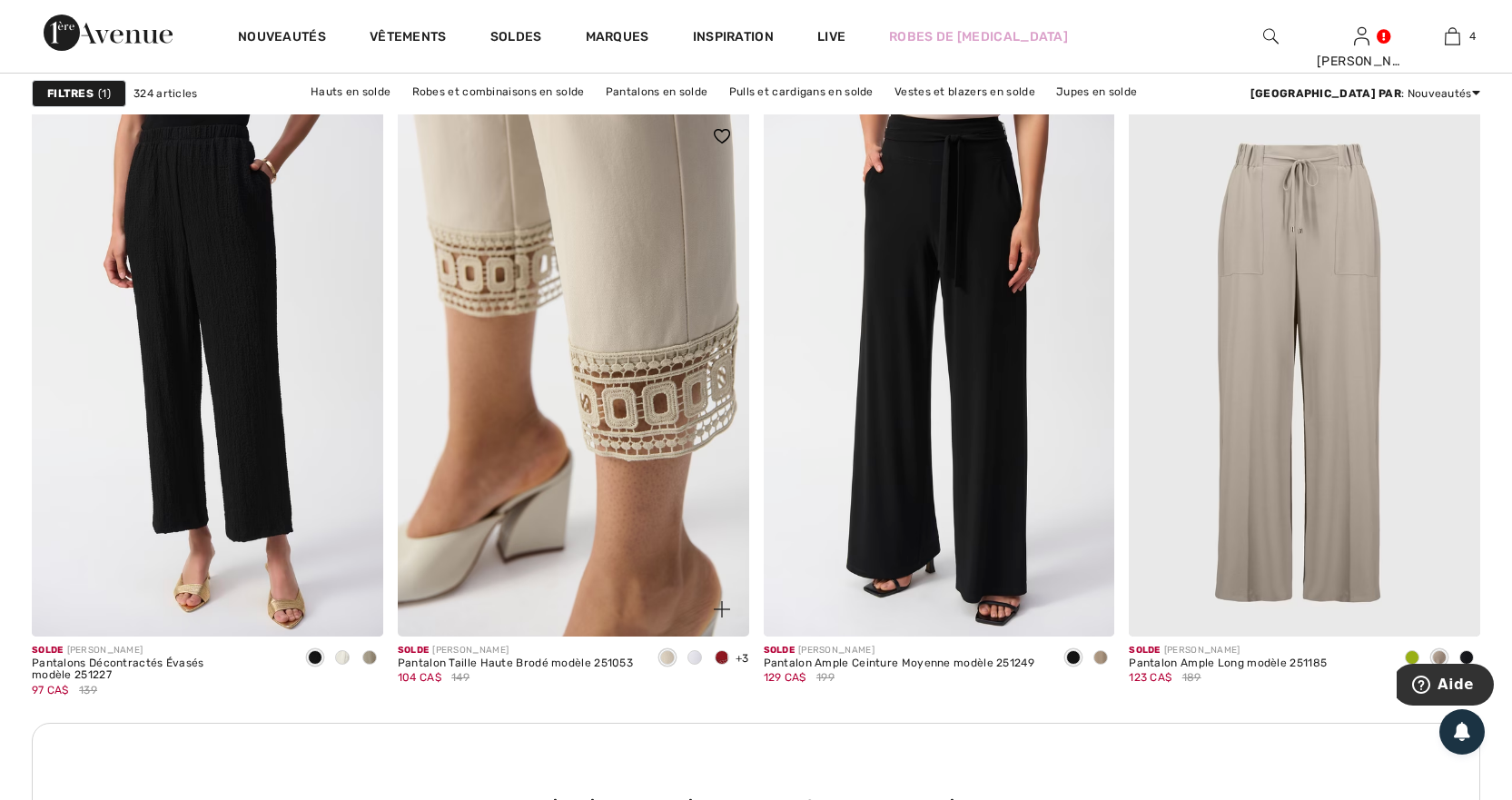
click at [660, 529] on img at bounding box center [573, 372] width 352 height 526
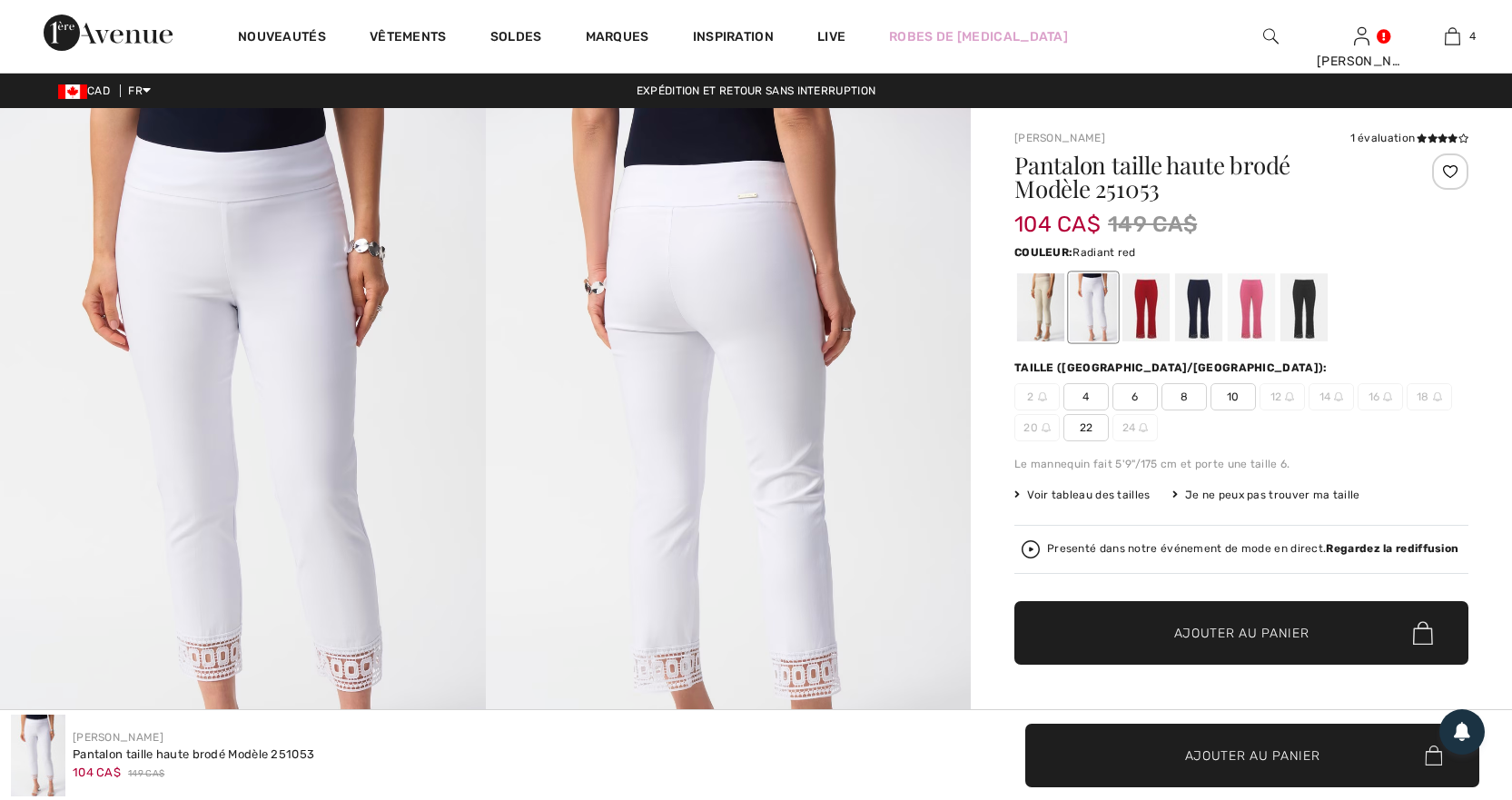
click at [1145, 325] on div at bounding box center [1146, 307] width 48 height 68
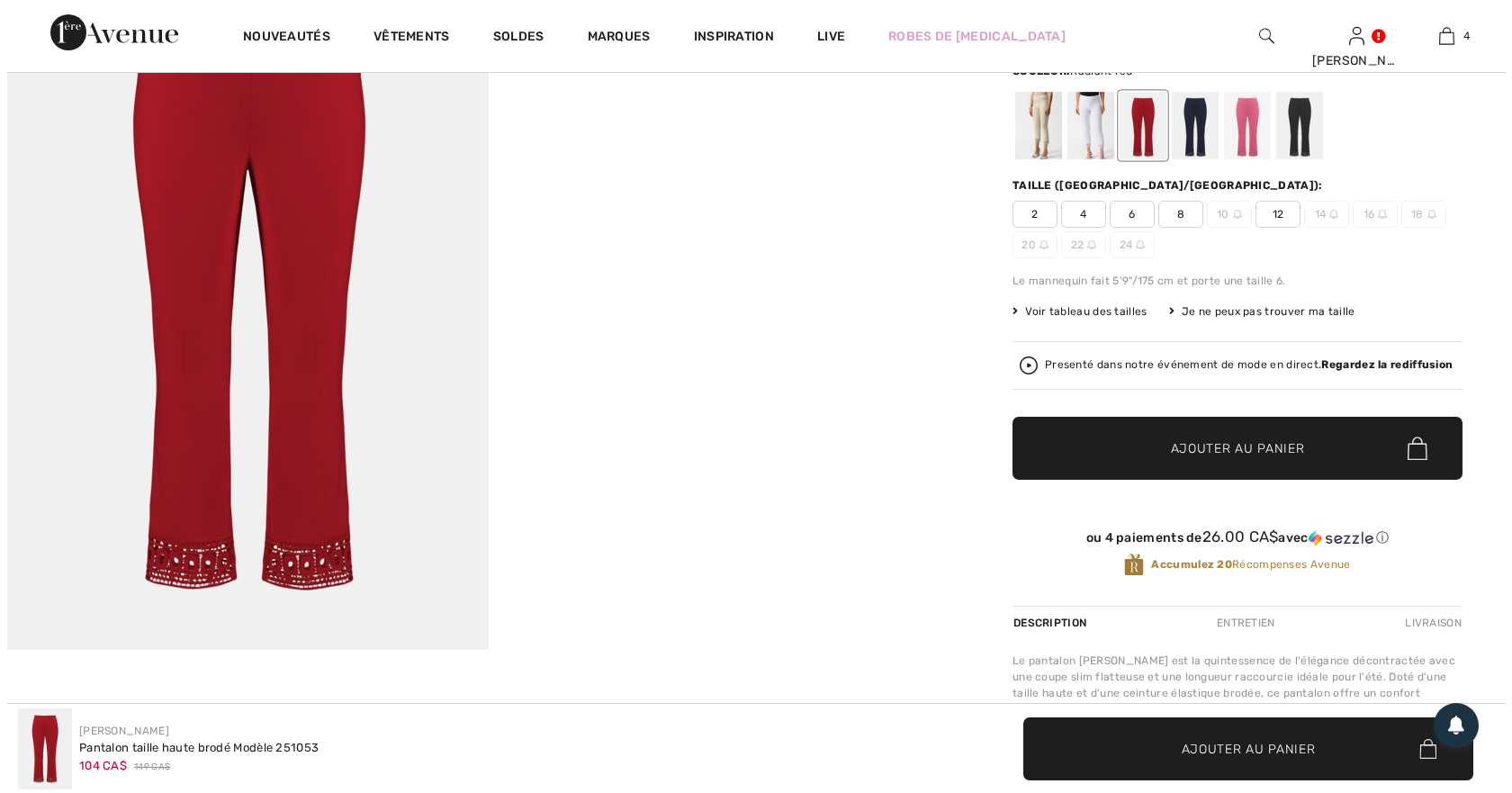
scroll to position [180, 0]
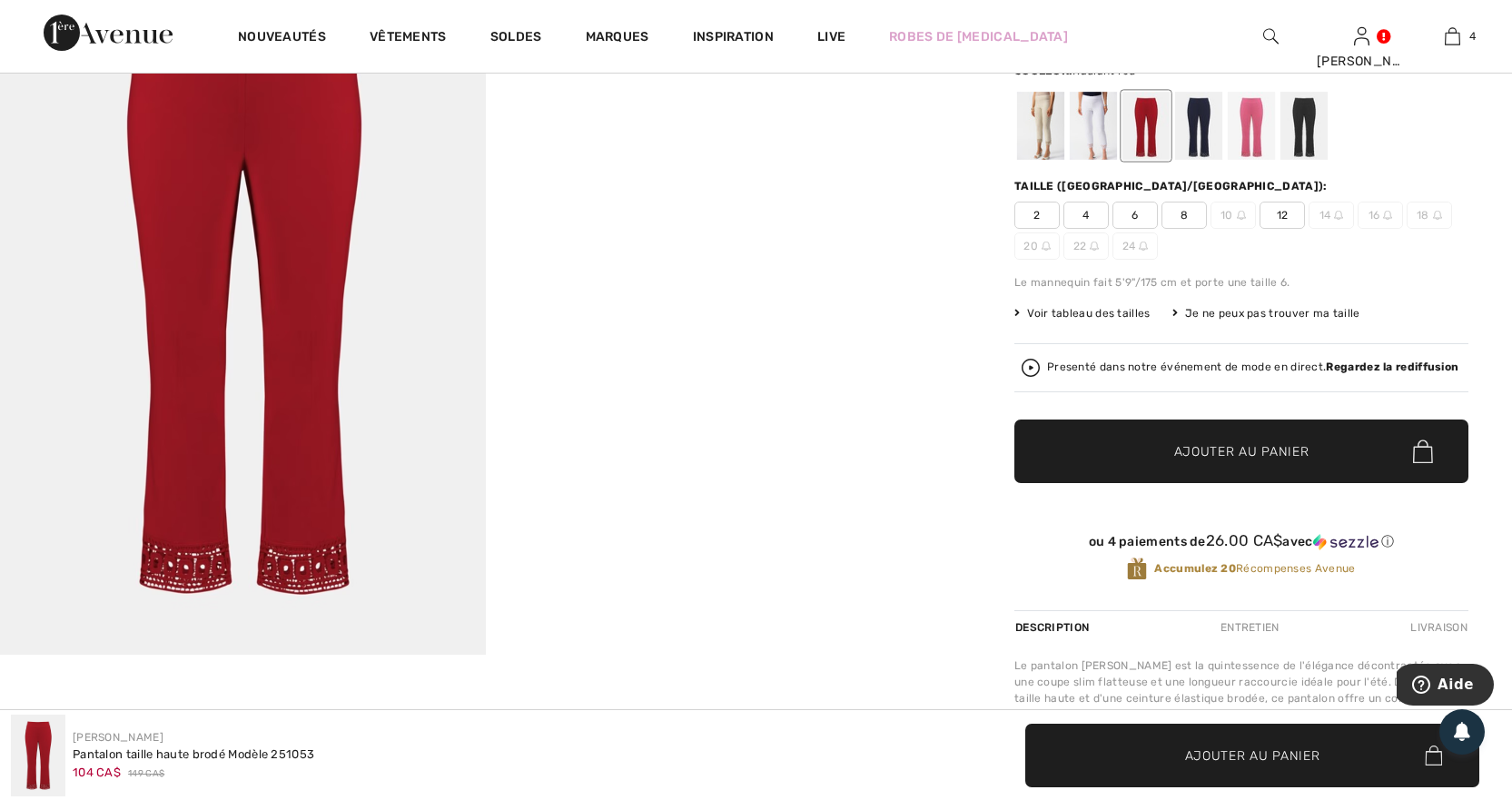
click at [1204, 366] on div "Presenté dans notre événement de mode en direct. Regardez la rediffusion" at bounding box center [1252, 367] width 411 height 11
